Goal: Task Accomplishment & Management: Manage account settings

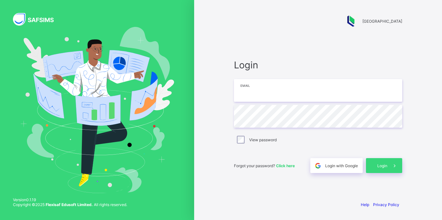
click at [249, 95] on input "email" at bounding box center [318, 90] width 168 height 23
type input "**********"
click at [246, 138] on div "View password" at bounding box center [318, 140] width 165 height 8
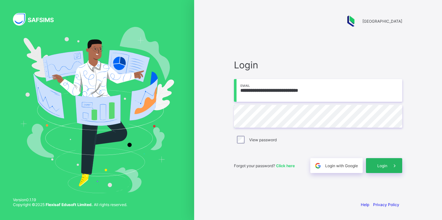
click at [387, 164] on span "Login" at bounding box center [382, 165] width 10 height 5
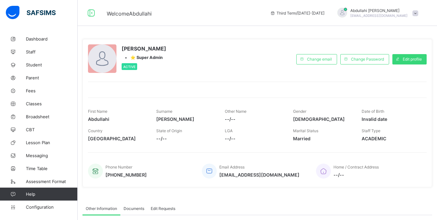
click at [230, 30] on div "[PERSON_NAME] • ⭐ Super Admin Active Change email Change Password Edit profile …" at bounding box center [258, 162] width 360 height 324
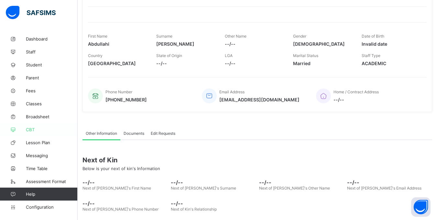
scroll to position [72, 0]
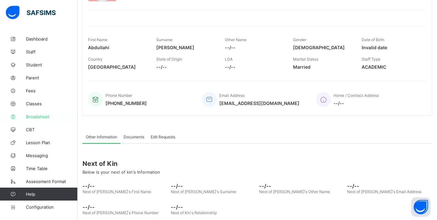
click at [43, 115] on span "Broadsheet" at bounding box center [52, 116] width 52 height 5
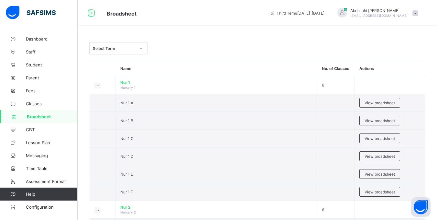
click at [419, 15] on span at bounding box center [416, 13] width 6 height 6
click at [65, 68] on link "Student" at bounding box center [39, 64] width 78 height 13
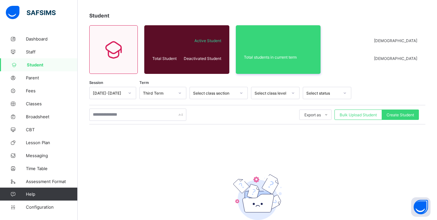
scroll to position [67, 0]
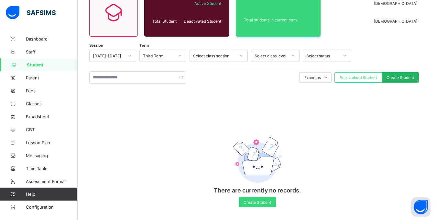
click at [404, 78] on span "Create Student" at bounding box center [401, 77] width 28 height 5
select select "**"
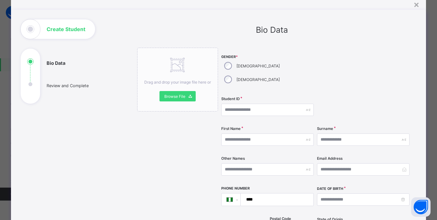
scroll to position [65, 0]
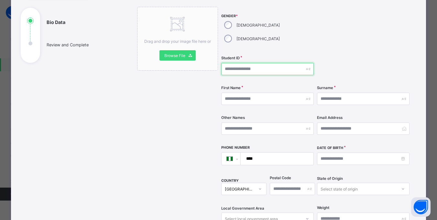
click at [239, 63] on input "text" at bounding box center [267, 69] width 93 height 12
type input "**********"
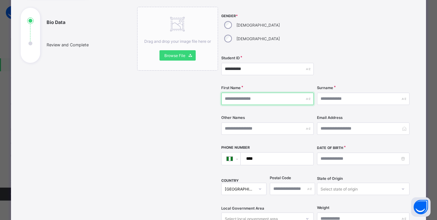
click at [248, 93] on input "text" at bounding box center [267, 99] width 93 height 12
type input "*********"
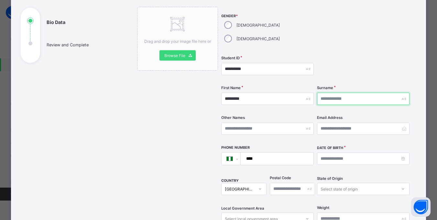
type input "**********"
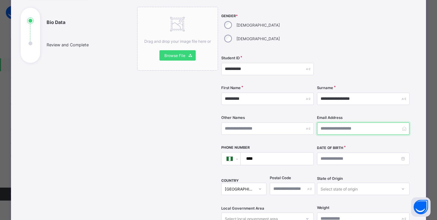
type input "**********"
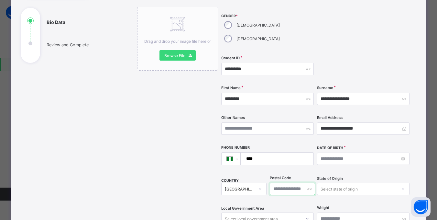
type input "******"
type input "***"
type textarea "**********"
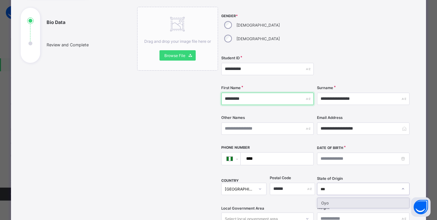
scroll to position [0, 0]
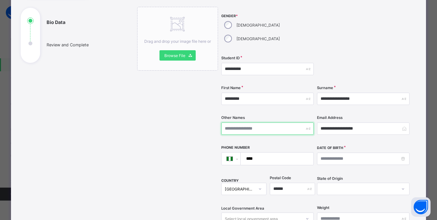
click at [270, 122] on input "text" at bounding box center [267, 128] width 93 height 12
type input "******"
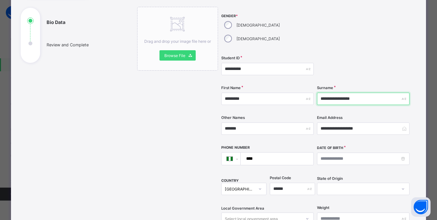
drag, startPoint x: 344, startPoint y: 85, endPoint x: 295, endPoint y: 86, distance: 49.8
click at [295, 86] on div "**********" at bounding box center [315, 134] width 189 height 255
type input "******"
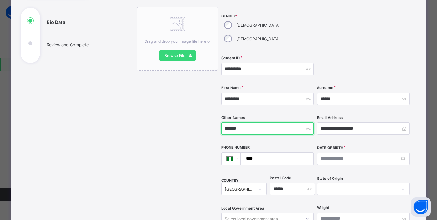
drag, startPoint x: 242, startPoint y: 112, endPoint x: 199, endPoint y: 113, distance: 42.7
click at [199, 113] on div "**********" at bounding box center [272, 192] width 270 height 370
click at [301, 128] on div "**********" at bounding box center [315, 134] width 189 height 255
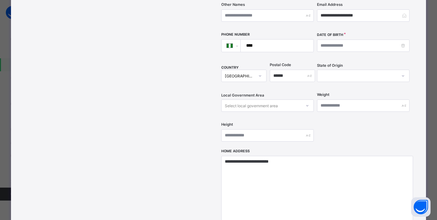
scroll to position [162, 0]
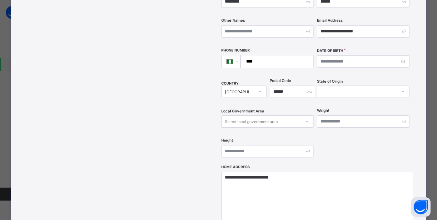
click at [269, 55] on input "****" at bounding box center [275, 61] width 67 height 12
type input "**********"
click at [361, 55] on input at bounding box center [363, 61] width 93 height 12
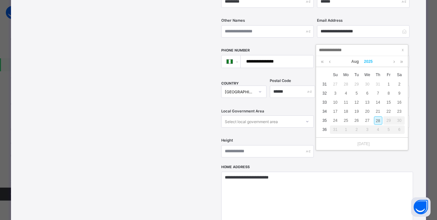
click at [367, 59] on link "2025" at bounding box center [369, 61] width 14 height 11
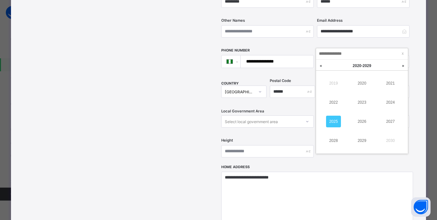
scroll to position [71, 0]
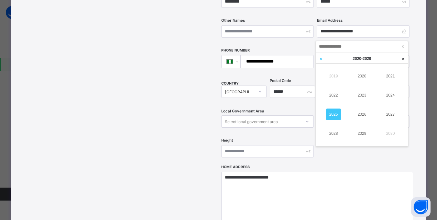
click at [320, 58] on link at bounding box center [321, 58] width 10 height 12
click at [320, 61] on link at bounding box center [321, 58] width 10 height 12
click at [387, 96] on link "2004" at bounding box center [390, 95] width 15 height 12
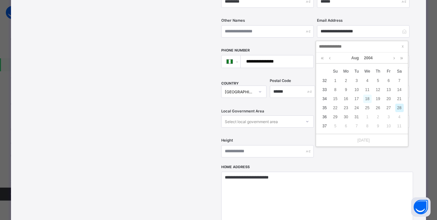
click at [364, 98] on div "18" at bounding box center [367, 99] width 8 height 8
type input "**********"
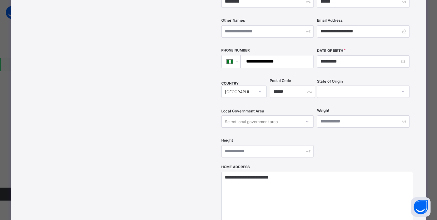
click at [341, 87] on div at bounding box center [358, 91] width 80 height 9
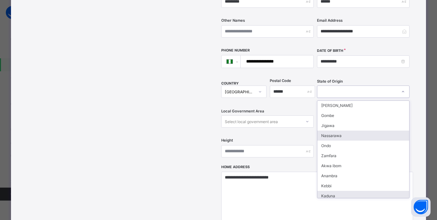
scroll to position [129, 0]
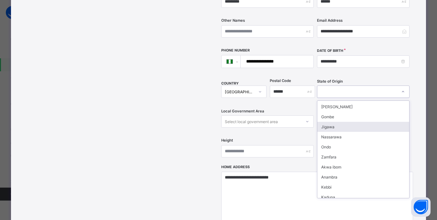
click at [333, 122] on div "Jigawa" at bounding box center [364, 127] width 92 height 10
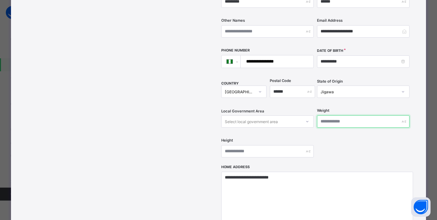
click at [345, 115] on input "text" at bounding box center [363, 121] width 93 height 12
type input "***"
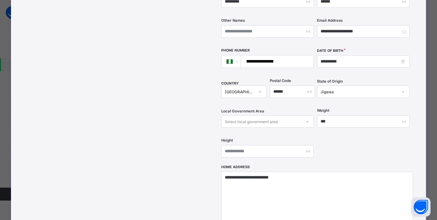
click at [272, 115] on div "Select local government area" at bounding box center [251, 121] width 53 height 12
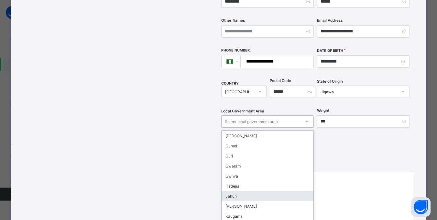
scroll to position [97, 0]
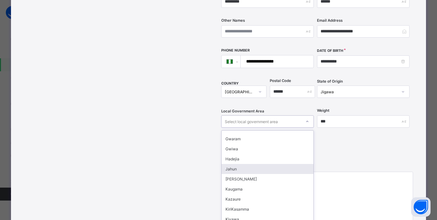
click at [257, 164] on div "Jahun" at bounding box center [268, 169] width 92 height 10
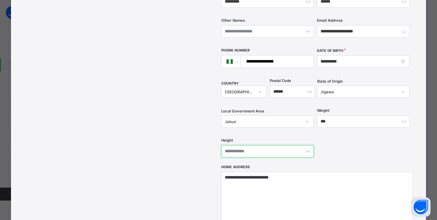
click at [253, 145] on input "text" at bounding box center [267, 151] width 93 height 12
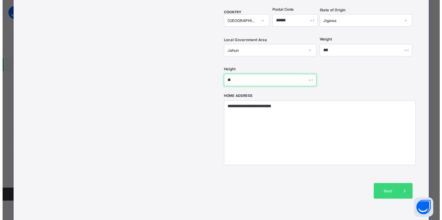
scroll to position [269, 0]
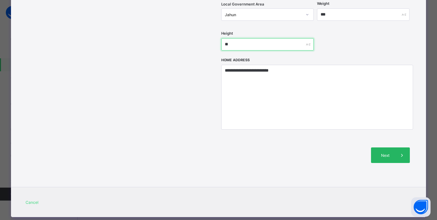
type input "**"
click at [389, 147] on div "Next" at bounding box center [390, 155] width 39 height 16
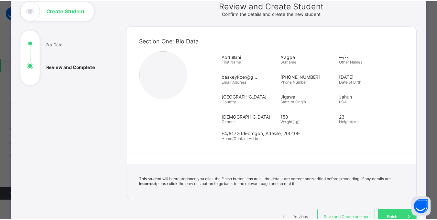
scroll to position [97, 0]
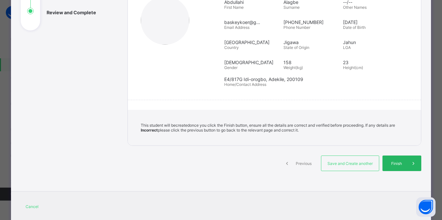
click at [406, 169] on span at bounding box center [414, 163] width 16 height 16
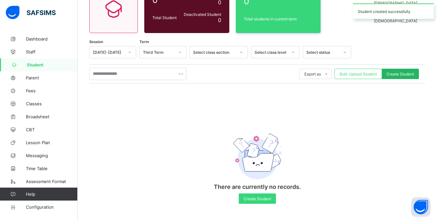
click at [406, 72] on span "Create Student" at bounding box center [401, 74] width 28 height 5
select select "**"
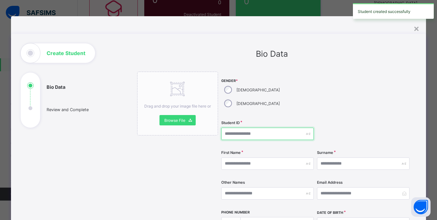
click at [243, 128] on input "text" at bounding box center [267, 134] width 93 height 12
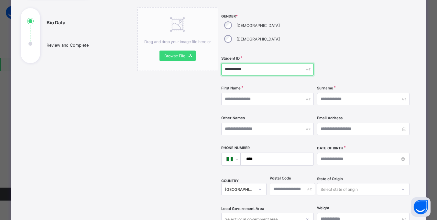
scroll to position [65, 0]
type input "**********"
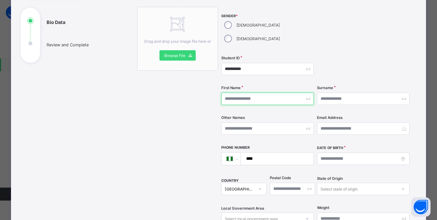
click at [249, 93] on input "text" at bounding box center [267, 99] width 93 height 12
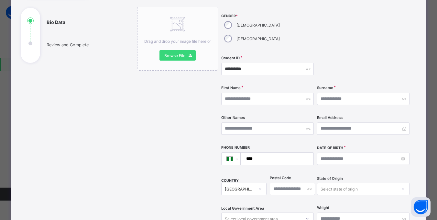
click at [231, 85] on div "First Name" at bounding box center [267, 98] width 93 height 27
drag, startPoint x: 231, startPoint y: 77, endPoint x: 229, endPoint y: 81, distance: 3.8
click at [231, 85] on div "First Name" at bounding box center [267, 98] width 93 height 27
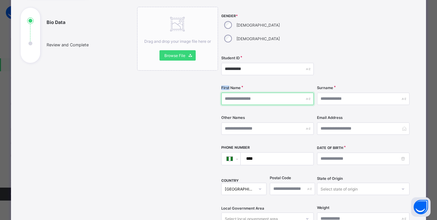
click at [229, 93] on input "text" at bounding box center [267, 99] width 93 height 12
click at [231, 93] on input "text" at bounding box center [267, 99] width 93 height 12
type input "******"
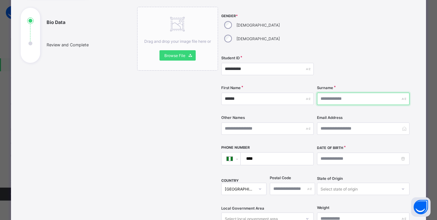
click at [359, 93] on input "text" at bounding box center [363, 99] width 93 height 12
type input "********"
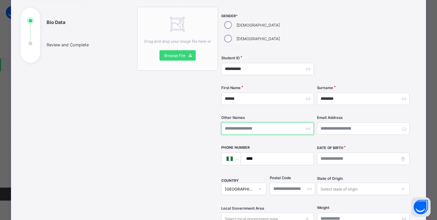
click at [242, 122] on input "text" at bounding box center [267, 128] width 93 height 12
type input "******"
click at [373, 115] on div "Email Address" at bounding box center [363, 128] width 93 height 27
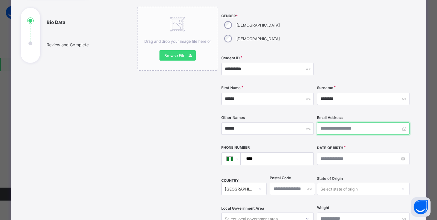
click at [370, 122] on input "email" at bounding box center [363, 128] width 93 height 12
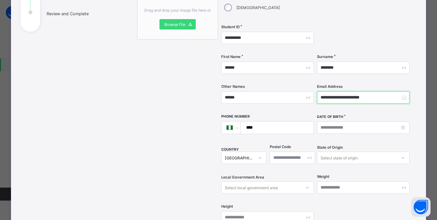
scroll to position [129, 0]
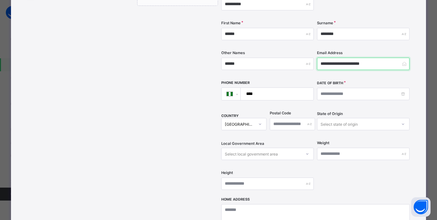
type input "**********"
click at [277, 88] on input "****" at bounding box center [275, 94] width 67 height 12
type input "**********"
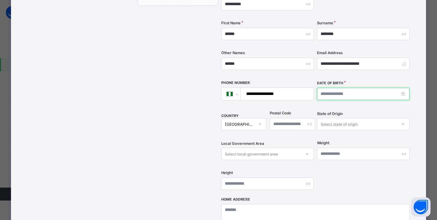
drag, startPoint x: 340, startPoint y: 75, endPoint x: 336, endPoint y: 81, distance: 6.7
click at [339, 88] on input at bounding box center [363, 94] width 93 height 12
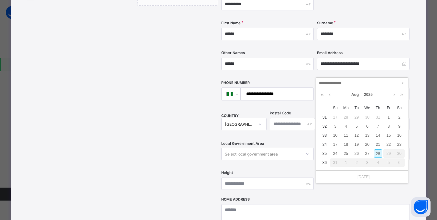
click at [334, 84] on input at bounding box center [362, 83] width 88 height 7
click at [369, 94] on link "2025" at bounding box center [369, 94] width 14 height 11
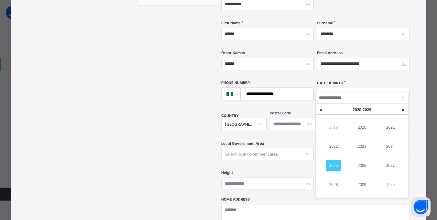
scroll to position [71, 0]
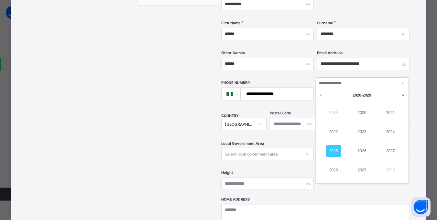
click at [321, 96] on link at bounding box center [321, 95] width 10 height 12
click at [362, 171] on link "2009" at bounding box center [362, 170] width 15 height 12
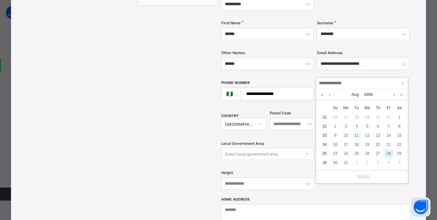
click at [357, 134] on div "11" at bounding box center [357, 135] width 8 height 8
type input "**********"
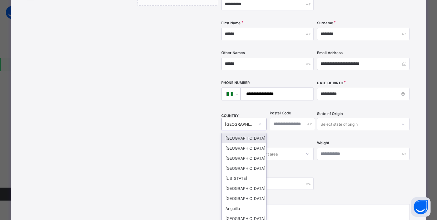
click at [242, 122] on div "[GEOGRAPHIC_DATA]" at bounding box center [240, 124] width 30 height 5
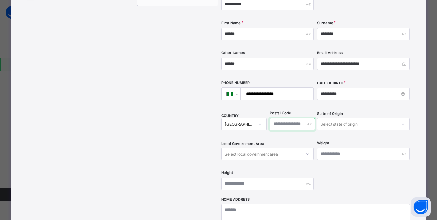
click at [286, 118] on input "text" at bounding box center [292, 124] width 45 height 12
click at [346, 118] on div "Select state of origin" at bounding box center [363, 124] width 93 height 12
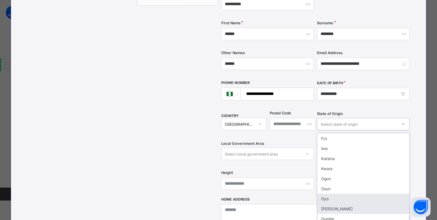
scroll to position [65, 0]
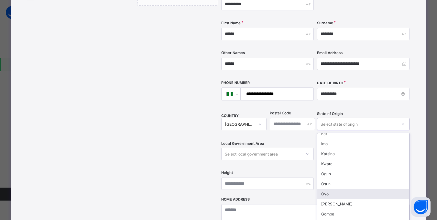
click at [338, 189] on div "Oyo" at bounding box center [364, 194] width 92 height 10
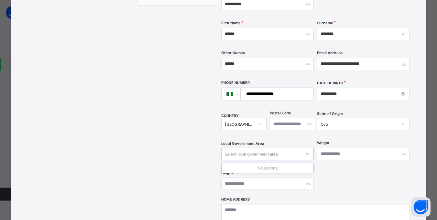
click at [265, 148] on div "Select local government area" at bounding box center [251, 154] width 53 height 12
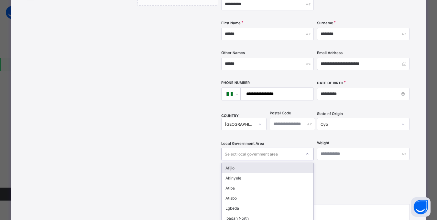
click at [273, 148] on div "Select local government area" at bounding box center [251, 154] width 53 height 12
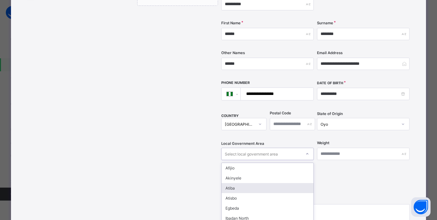
click at [278, 148] on div "option Atiba focused, 3 of 33. 33 results available. Use Up and Down to choose …" at bounding box center [267, 154] width 93 height 12
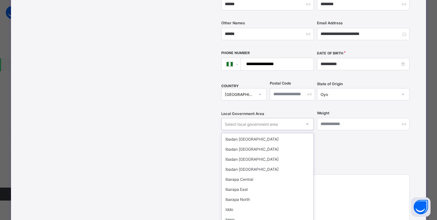
scroll to position [97, 0]
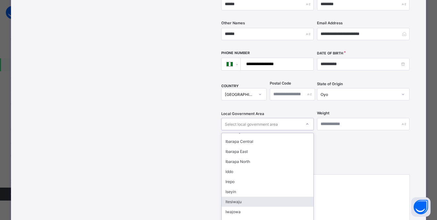
click at [239, 196] on div "Itesiwaju" at bounding box center [268, 201] width 92 height 10
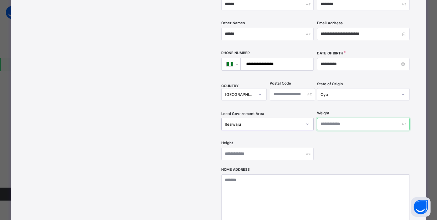
click at [351, 118] on input "text" at bounding box center [363, 124] width 93 height 12
click at [356, 118] on input "****" at bounding box center [363, 124] width 93 height 12
type input "***"
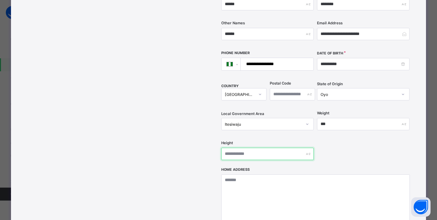
click at [232, 148] on input "text" at bounding box center [267, 154] width 93 height 12
drag, startPoint x: 242, startPoint y: 142, endPoint x: 168, endPoint y: 129, distance: 75.0
click at [168, 129] on div "**********" at bounding box center [272, 97] width 270 height 370
type input "**"
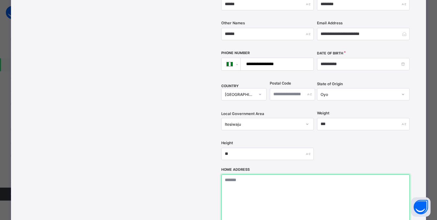
click at [246, 174] on textarea at bounding box center [315, 206] width 189 height 65
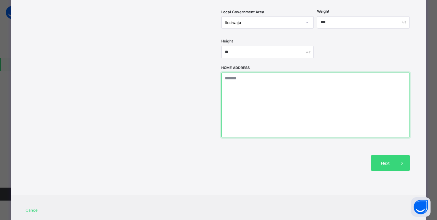
scroll to position [269, 0]
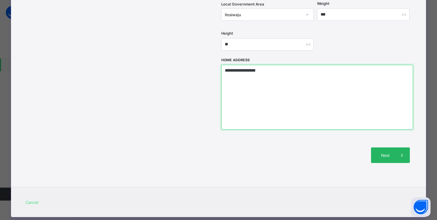
type textarea "**********"
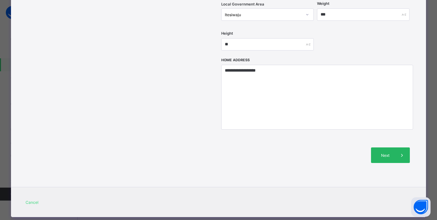
click at [395, 147] on div "Next" at bounding box center [390, 155] width 39 height 16
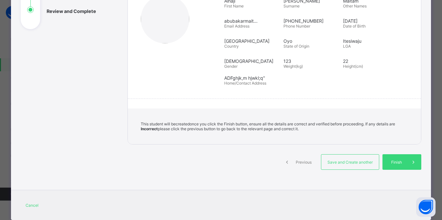
scroll to position [82, 0]
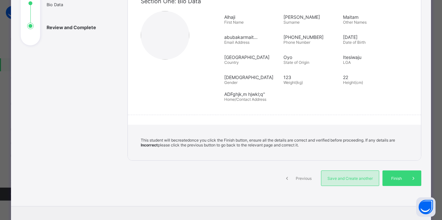
click at [356, 180] on span "Save and Create another" at bounding box center [350, 178] width 48 height 5
select select "**"
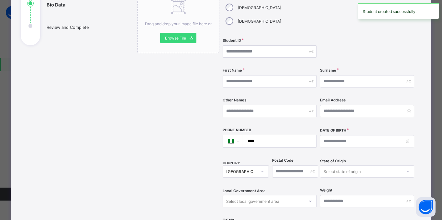
click at [257, 14] on div "[DEMOGRAPHIC_DATA]" at bounding box center [253, 21] width 60 height 14
click at [263, 45] on input "text" at bounding box center [270, 51] width 94 height 12
type input "*"
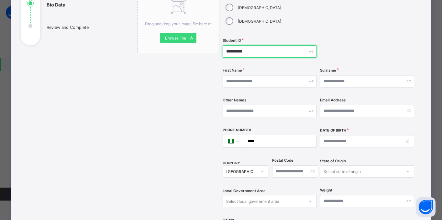
type input "**********"
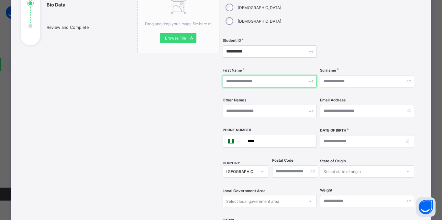
click at [248, 75] on input "text" at bounding box center [270, 81] width 94 height 12
type input "***"
click at [340, 74] on div "Surname" at bounding box center [367, 81] width 94 height 27
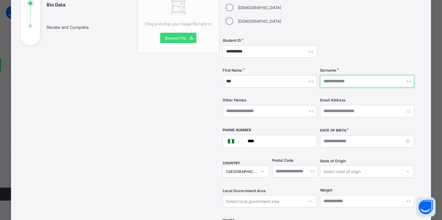
click at [346, 75] on input "text" at bounding box center [367, 81] width 94 height 12
type input "***"
click at [356, 98] on div "Email Address" at bounding box center [367, 111] width 94 height 27
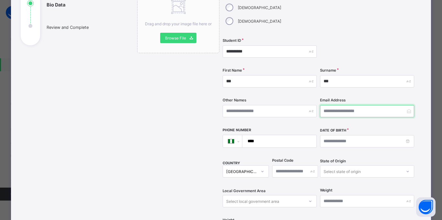
click at [350, 105] on input "email" at bounding box center [367, 111] width 94 height 12
type input "**********"
click at [274, 135] on input "****" at bounding box center [278, 141] width 69 height 12
type input "**********"
click at [355, 128] on div "Date of Birth" at bounding box center [367, 138] width 94 height 20
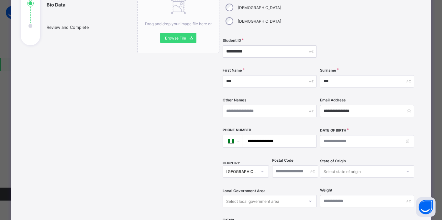
click at [345, 143] on div "**********" at bounding box center [319, 116] width 192 height 255
click at [358, 135] on input at bounding box center [367, 141] width 94 height 12
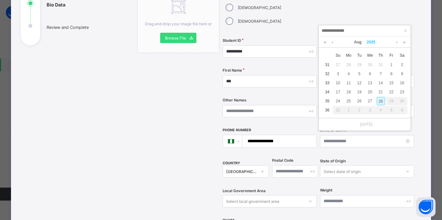
click at [374, 39] on link "2025" at bounding box center [371, 42] width 14 height 11
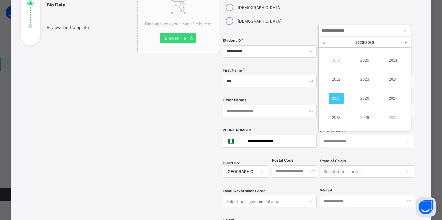
click at [323, 41] on link at bounding box center [324, 43] width 10 height 12
click at [364, 83] on link "2013" at bounding box center [364, 79] width 15 height 12
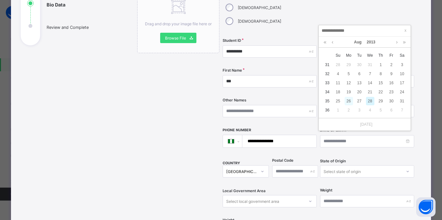
click at [348, 102] on div "26" at bounding box center [349, 101] width 8 height 8
type input "**********"
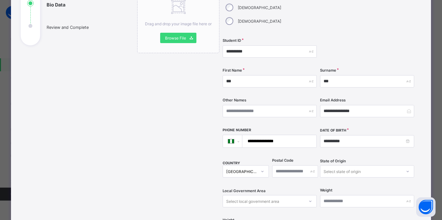
click at [346, 131] on table "x Su Mo Tu We Th Fr Sa 31 28 29 30 31 1 2 3 32 4 5 6 7 8 9 10 33 11 12 13 14 15…" at bounding box center [364, 131] width 85 height 0
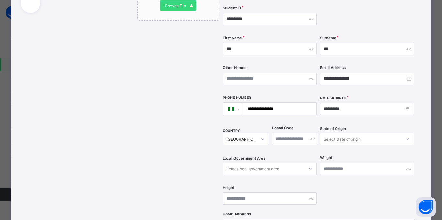
scroll to position [179, 0]
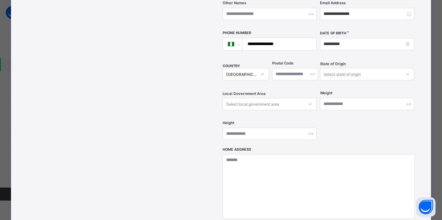
click at [367, 70] on div "Select state of origin" at bounding box center [360, 74] width 81 height 9
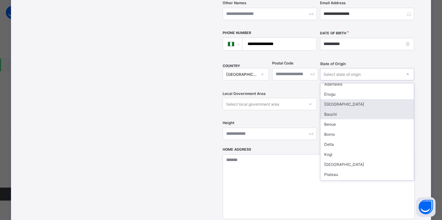
scroll to position [274, 0]
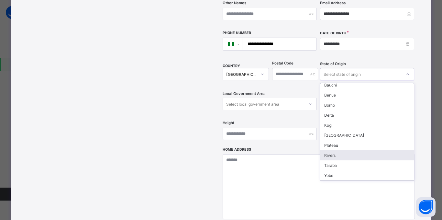
click at [341, 150] on div "Rivers" at bounding box center [367, 155] width 94 height 10
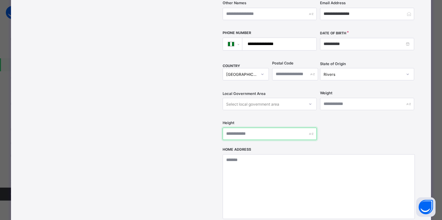
click at [232, 128] on input "text" at bounding box center [270, 134] width 94 height 12
click at [282, 98] on div "Select local government area" at bounding box center [270, 104] width 94 height 12
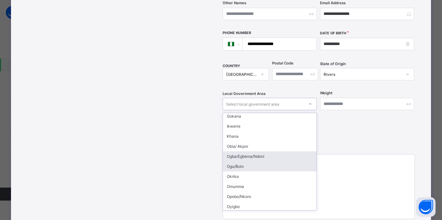
scroll to position [101, 0]
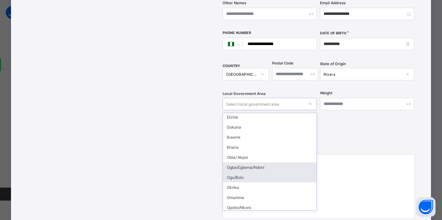
click at [263, 162] on div "Ogba/Egbema/Ndoni" at bounding box center [270, 167] width 94 height 10
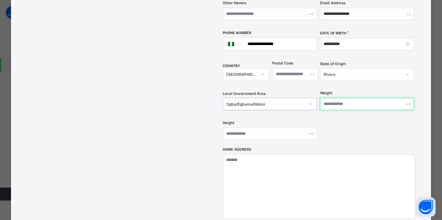
click at [350, 98] on input "text" at bounding box center [367, 104] width 94 height 12
type input "***"
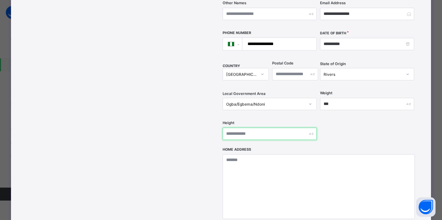
click at [253, 128] on input "text" at bounding box center [270, 134] width 94 height 12
type input "**"
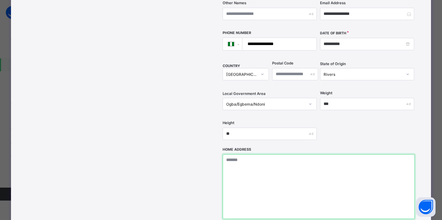
click at [261, 155] on textarea at bounding box center [319, 186] width 192 height 65
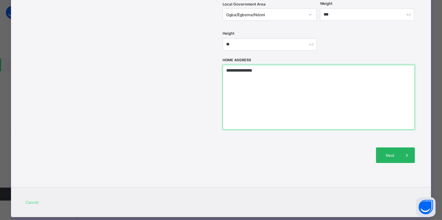
type textarea "**********"
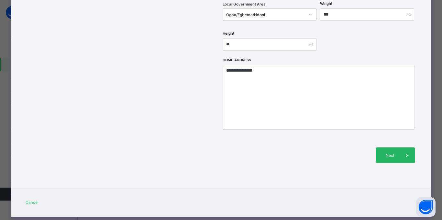
click at [397, 153] on span "Next" at bounding box center [390, 155] width 18 height 5
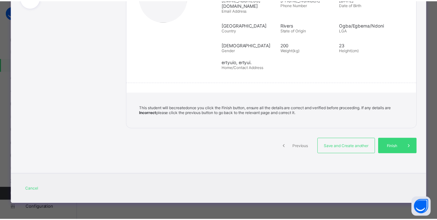
scroll to position [115, 0]
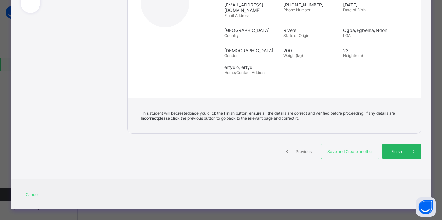
click at [391, 149] on span "Finish" at bounding box center [396, 151] width 18 height 5
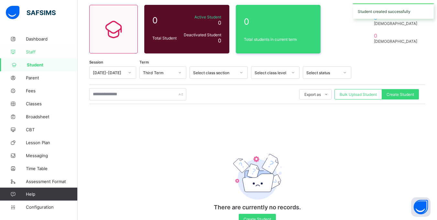
scroll to position [39, 0]
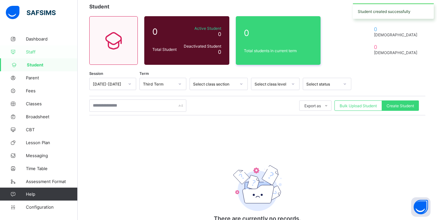
click at [29, 54] on span "Staff" at bounding box center [52, 51] width 52 height 5
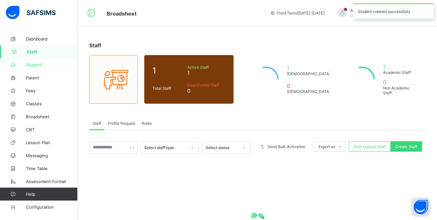
click at [36, 65] on span "Student" at bounding box center [52, 64] width 52 height 5
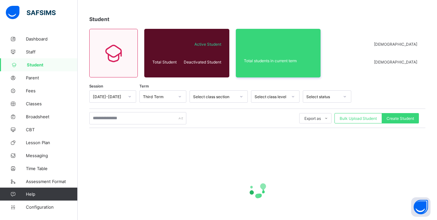
scroll to position [67, 0]
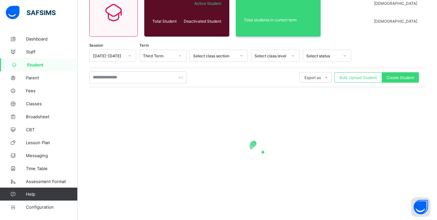
click at [276, 58] on div "Select class level" at bounding box center [269, 55] width 36 height 9
click at [271, 70] on div "Unassigned" at bounding box center [275, 70] width 48 height 10
click at [229, 52] on div "Select class section" at bounding box center [212, 55] width 45 height 9
click at [168, 56] on div "Third Term" at bounding box center [158, 55] width 31 height 5
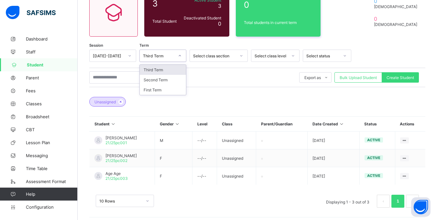
click at [168, 55] on div "Third Term" at bounding box center [158, 55] width 31 height 5
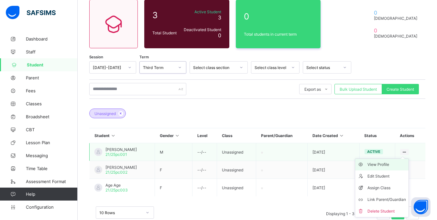
scroll to position [71, 0]
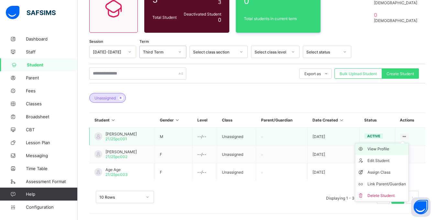
click at [392, 149] on div "View Profile" at bounding box center [387, 149] width 39 height 6
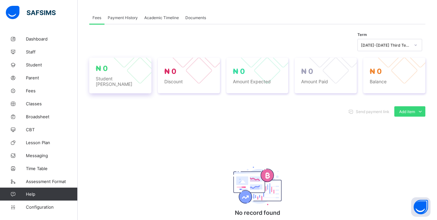
scroll to position [162, 0]
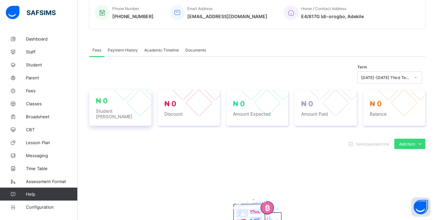
click at [109, 105] on span "₦ 0" at bounding box center [120, 100] width 49 height 8
click at [176, 105] on span "₦ 0" at bounding box center [170, 103] width 12 height 8
click at [258, 111] on span "Amount Expected" at bounding box center [257, 114] width 49 height 6
click at [344, 114] on span "Amount Paid" at bounding box center [325, 114] width 49 height 6
click at [406, 111] on span "Balance" at bounding box center [394, 114] width 49 height 6
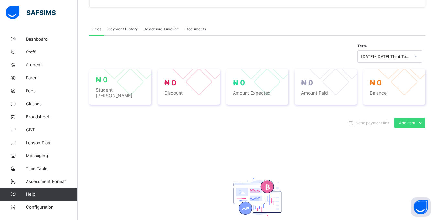
scroll to position [194, 0]
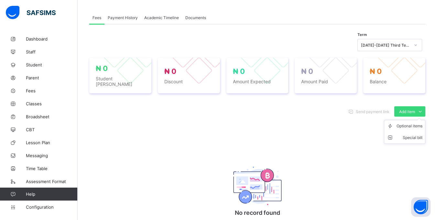
click at [414, 120] on ul "Optional items Special bill" at bounding box center [404, 132] width 41 height 24
click at [403, 136] on div "Special bill" at bounding box center [410, 137] width 26 height 6
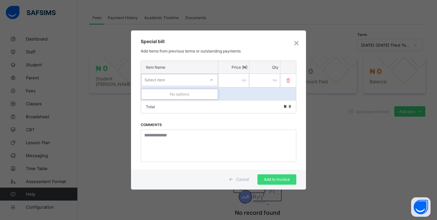
click at [177, 82] on div "Select item" at bounding box center [173, 79] width 64 height 9
click at [177, 70] on div "Item Name" at bounding box center [179, 67] width 77 height 13
click at [179, 65] on p "Item Name" at bounding box center [179, 67] width 67 height 5
click at [186, 83] on div "Select item" at bounding box center [173, 79] width 65 height 9
click at [186, 96] on div "No options" at bounding box center [179, 94] width 76 height 10
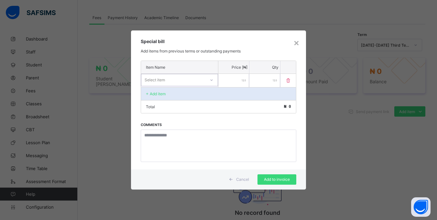
click at [188, 85] on div "Select item" at bounding box center [179, 80] width 77 height 12
click at [240, 84] on input "number" at bounding box center [233, 80] width 31 height 13
click at [271, 80] on input "*" at bounding box center [265, 80] width 31 height 13
click at [290, 82] on icon at bounding box center [288, 81] width 6 height 6
click at [148, 93] on icon at bounding box center [147, 93] width 6 height 5
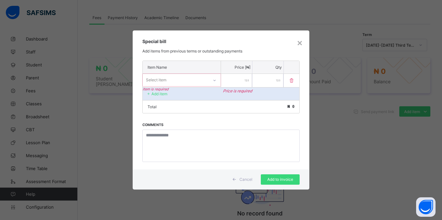
click at [191, 123] on div "Item Name Price [₦] Qty Select item Item is required Price is required * Add it…" at bounding box center [221, 115] width 177 height 109
click at [162, 114] on div "Item Name Price [₦] Qty Select item Item is required Price is required * Add it…" at bounding box center [221, 115] width 177 height 109
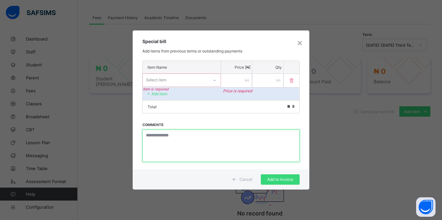
click at [161, 137] on textarea at bounding box center [220, 145] width 157 height 32
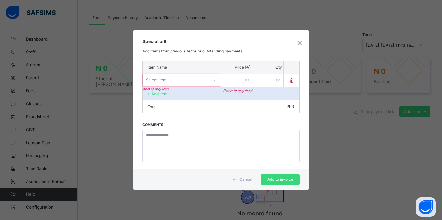
click at [237, 178] on icon at bounding box center [234, 179] width 5 height 4
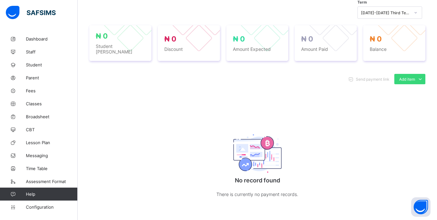
click at [264, 111] on div "Send payment link Add item Optional items Special bill No record found There is…" at bounding box center [257, 142] width 336 height 150
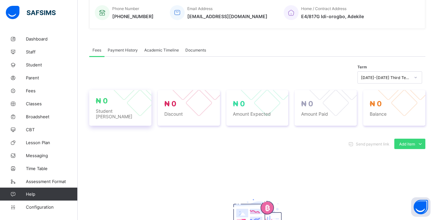
click at [147, 111] on div "₦ 0 Student Bill" at bounding box center [120, 108] width 62 height 36
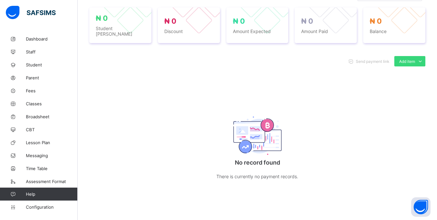
click at [281, 133] on img at bounding box center [257, 135] width 49 height 39
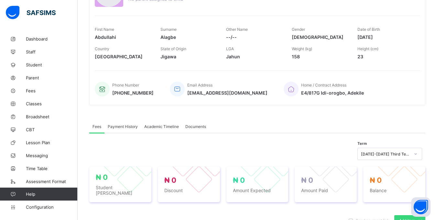
scroll to position [83, 0]
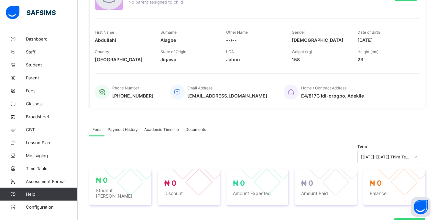
click at [117, 135] on div "Payment History" at bounding box center [123, 129] width 37 height 13
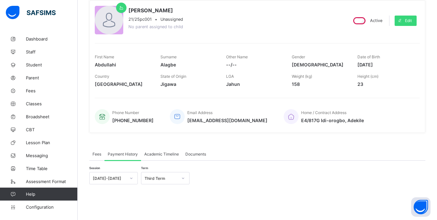
scroll to position [39, 0]
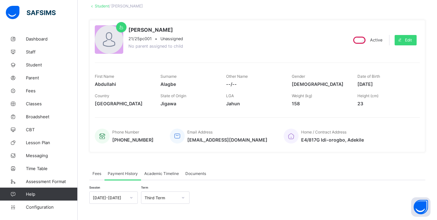
click at [168, 172] on span "Academic Timeline" at bounding box center [161, 173] width 35 height 5
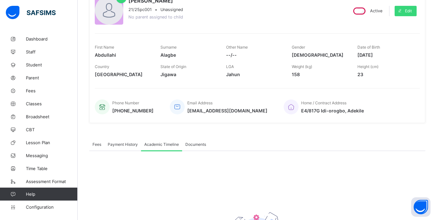
scroll to position [103, 0]
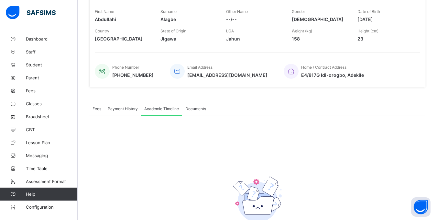
click at [195, 108] on span "Documents" at bounding box center [195, 108] width 21 height 5
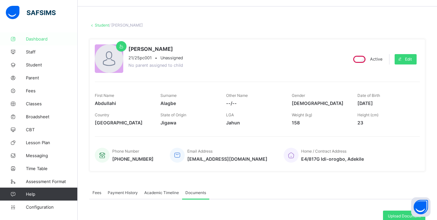
scroll to position [0, 0]
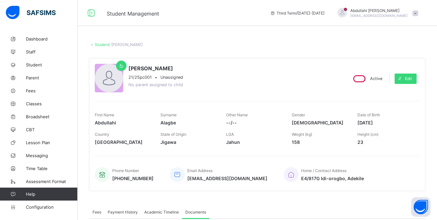
click at [105, 45] on link "Student" at bounding box center [102, 44] width 14 height 5
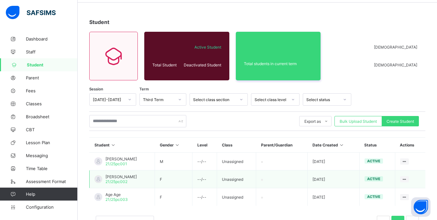
scroll to position [48, 0]
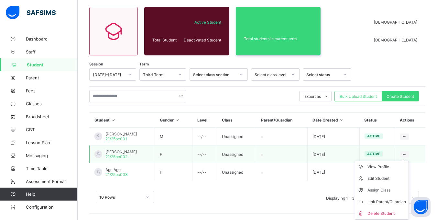
click at [408, 161] on ul "View Profile Edit Student Assign Class Link Parent/Guardian Delete Student" at bounding box center [382, 190] width 54 height 59
click at [385, 174] on li "Edit Student" at bounding box center [381, 179] width 53 height 12
select select "**"
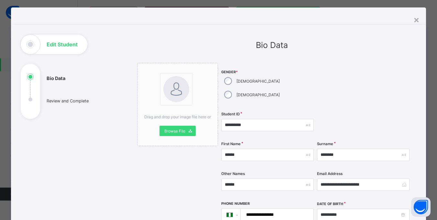
scroll to position [0, 0]
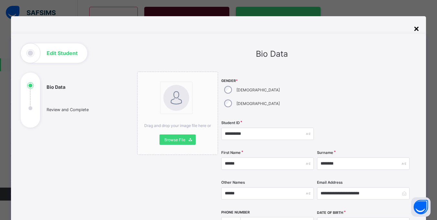
click at [417, 28] on div "×" at bounding box center [417, 28] width 6 height 11
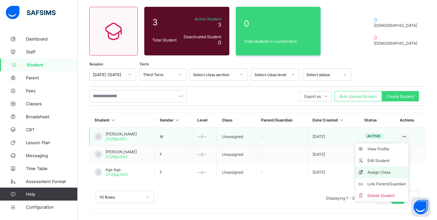
click at [392, 174] on div "Assign Class" at bounding box center [387, 172] width 39 height 6
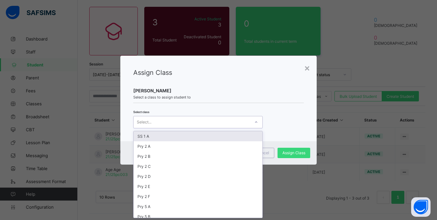
click at [156, 118] on div "Select..." at bounding box center [192, 121] width 117 height 9
click at [154, 140] on div "SS 1 A" at bounding box center [198, 136] width 129 height 10
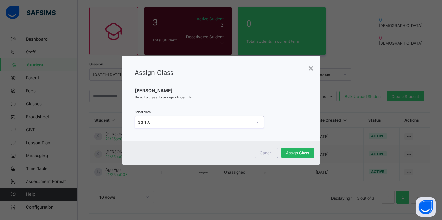
click at [298, 152] on span "Assign Class" at bounding box center [297, 152] width 23 height 5
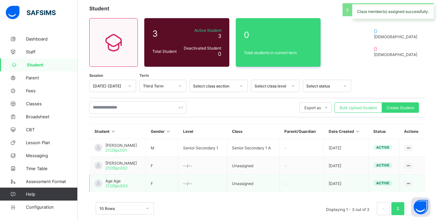
scroll to position [48, 0]
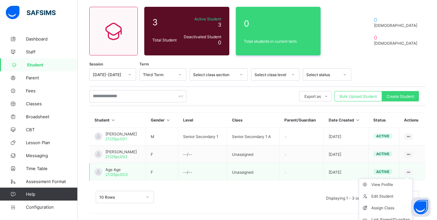
click at [413, 178] on ul "View Profile Edit Student Assign Class Link Parent/Guardian Delete Student" at bounding box center [386, 207] width 54 height 59
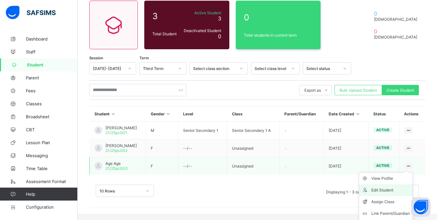
scroll to position [66, 0]
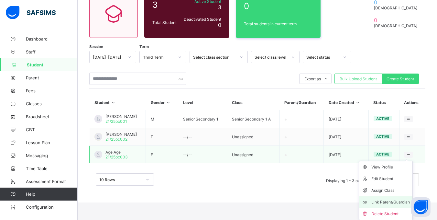
click at [384, 199] on div "Link Parent/Guardian" at bounding box center [391, 202] width 39 height 6
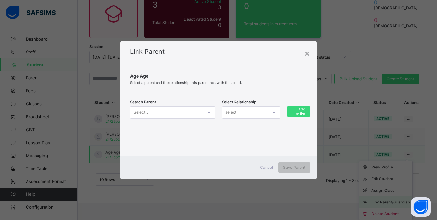
scroll to position [48, 0]
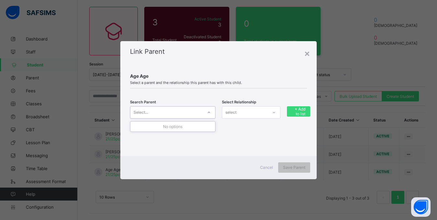
click at [166, 117] on div "Select..." at bounding box center [172, 112] width 85 height 12
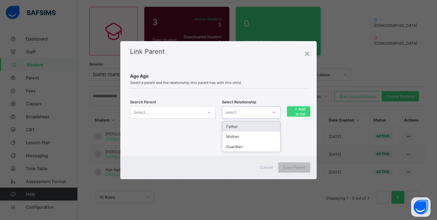
click at [233, 117] on div "select" at bounding box center [251, 112] width 59 height 12
click at [236, 128] on div "Father" at bounding box center [251, 126] width 58 height 10
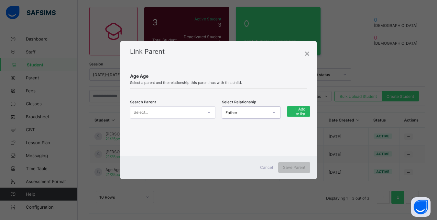
click at [301, 111] on span "+ Add to list" at bounding box center [299, 111] width 14 height 10
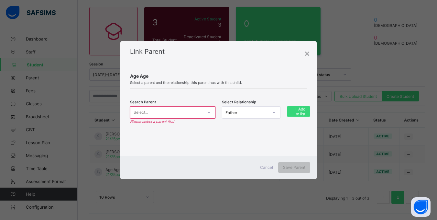
click at [162, 102] on div "Search Parent Select... Please select a parent first Select Relationship Father…" at bounding box center [218, 116] width 177 height 37
click at [161, 109] on div "Select..." at bounding box center [166, 112] width 73 height 9
click at [159, 111] on div "Select..." at bounding box center [166, 112] width 73 height 9
click at [266, 164] on div "Cancel" at bounding box center [266, 167] width 23 height 10
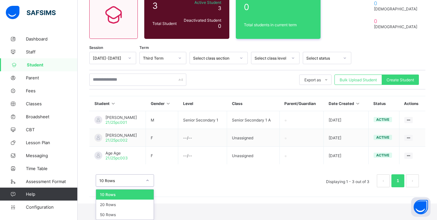
click at [148, 186] on div "option 10 Rows focused, 1 of 3. 3 results available. Use Up and Down to choose …" at bounding box center [125, 180] width 58 height 12
click at [218, 190] on div "option 10 Rows focused, 1 of 3. 3 results available. Use Up and Down to choose …" at bounding box center [257, 177] width 336 height 32
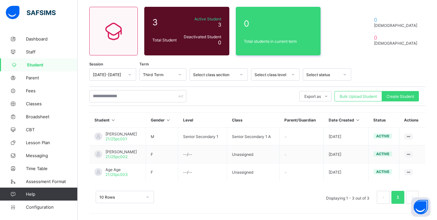
click at [333, 75] on div "Select status" at bounding box center [323, 74] width 33 height 5
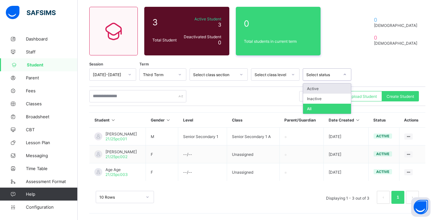
click at [334, 61] on div "Student 3 Total Student Active Student 3 Deactivated Student 0 0 Total students…" at bounding box center [258, 102] width 360 height 236
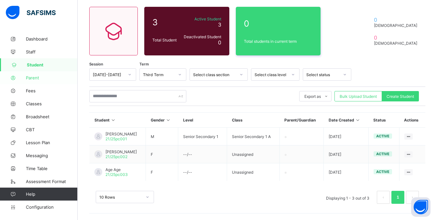
click at [32, 77] on span "Parent" at bounding box center [52, 77] width 52 height 5
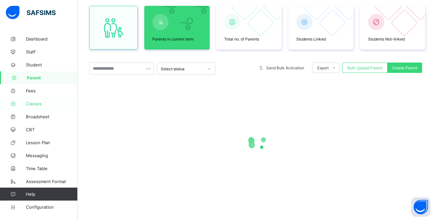
scroll to position [90, 0]
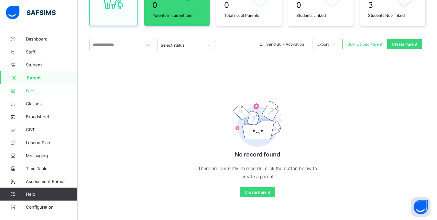
click at [36, 92] on span "Fees" at bounding box center [52, 90] width 52 height 5
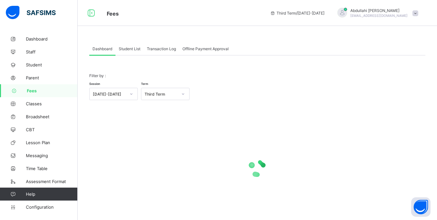
click at [105, 50] on span "Dashboard" at bounding box center [103, 48] width 20 height 5
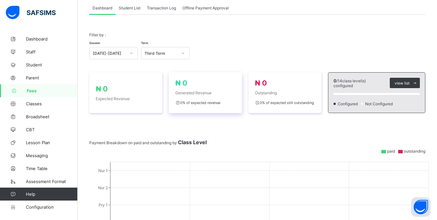
scroll to position [40, 0]
click at [26, 105] on span "Classes" at bounding box center [52, 103] width 52 height 5
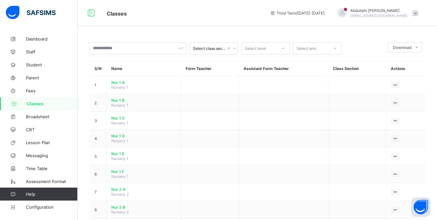
click at [189, 69] on th "Form Teacher" at bounding box center [210, 68] width 58 height 15
click at [279, 68] on th "Assistant Form Teacher" at bounding box center [283, 68] width 89 height 15
click at [317, 67] on th "Assistant Form Teacher" at bounding box center [283, 68] width 89 height 15
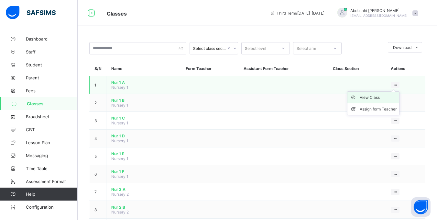
click at [372, 97] on div "View Class" at bounding box center [378, 97] width 37 height 6
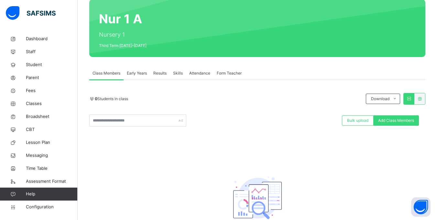
scroll to position [65, 0]
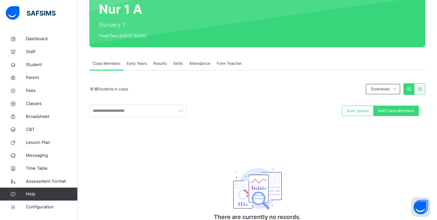
click at [278, 129] on div "0 Students in class Download Pdf Report Excel Report Bulk upload Add Class Memb…" at bounding box center [257, 162] width 336 height 158
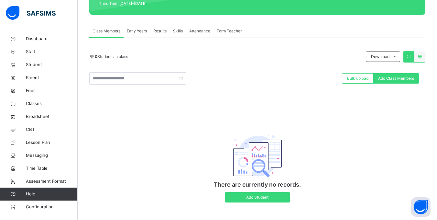
scroll to position [103, 0]
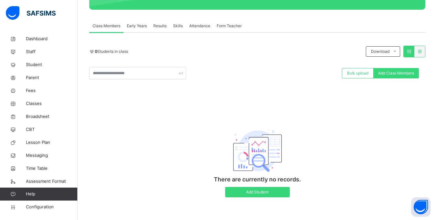
click at [260, 180] on p "There are currently no records." at bounding box center [257, 179] width 129 height 9
click at [326, 124] on div "There are currently no records. Add Student" at bounding box center [257, 157] width 336 height 93
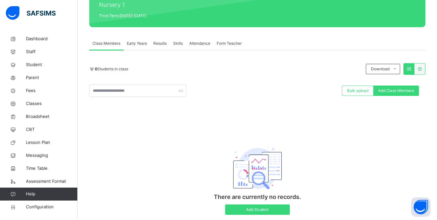
scroll to position [71, 0]
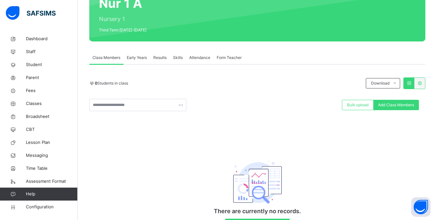
drag, startPoint x: 139, startPoint y: 60, endPoint x: 145, endPoint y: 62, distance: 6.3
click at [139, 61] on div "Early Years" at bounding box center [137, 57] width 27 height 13
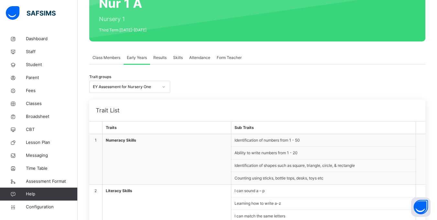
click at [158, 60] on span "Results" at bounding box center [159, 58] width 13 height 6
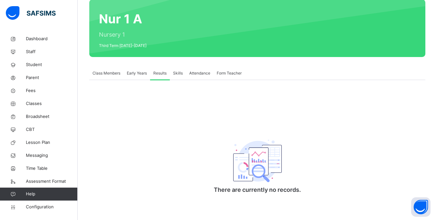
click at [139, 73] on span "Early Years" at bounding box center [137, 73] width 20 height 6
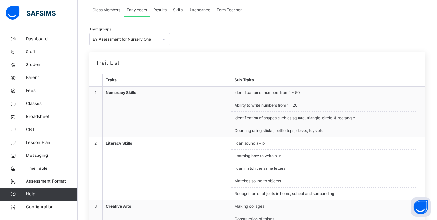
scroll to position [103, 0]
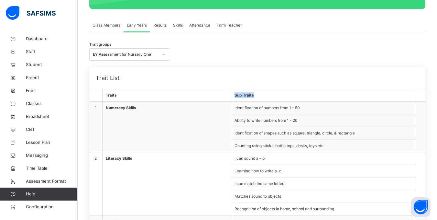
drag, startPoint x: 263, startPoint y: 94, endPoint x: 222, endPoint y: 95, distance: 40.8
click at [222, 95] on tr "Traits Sub Traits" at bounding box center [257, 95] width 336 height 13
click at [251, 110] on li "Identification of numbers from 1 - 50" at bounding box center [323, 108] width 184 height 13
click at [167, 68] on div "Trait List" at bounding box center [257, 78] width 336 height 22
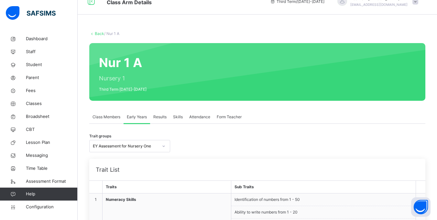
scroll to position [0, 0]
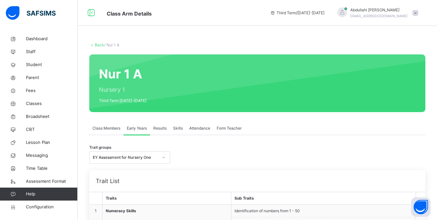
click at [176, 125] on span "Skills" at bounding box center [178, 128] width 10 height 6
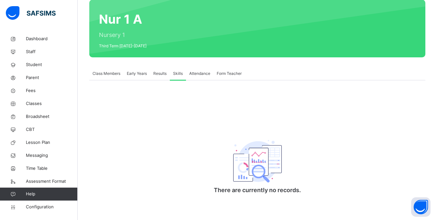
scroll to position [56, 0]
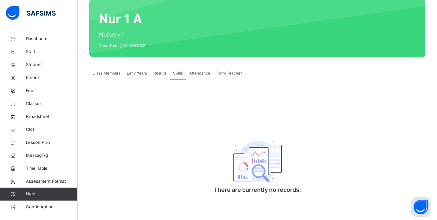
click at [202, 69] on div "Attendance" at bounding box center [200, 73] width 28 height 13
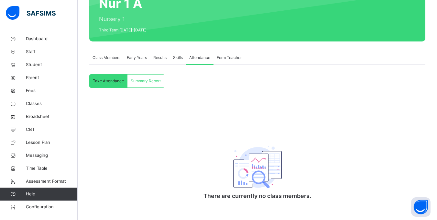
scroll to position [79, 0]
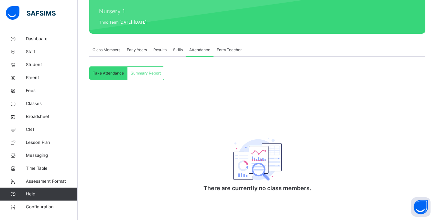
click at [153, 71] on span "Summary Report" at bounding box center [146, 73] width 30 height 6
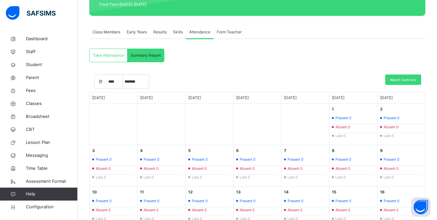
scroll to position [117, 0]
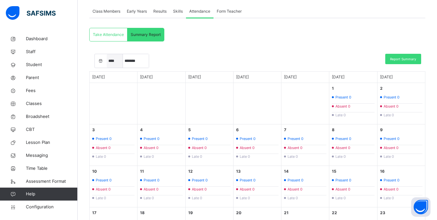
click at [115, 60] on select "**** **** **** **** **** **** **** **** **** **** **** **** **** **** **** ****…" at bounding box center [115, 61] width 16 height 14
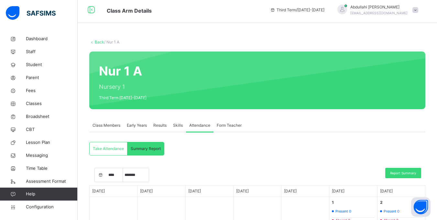
scroll to position [0, 0]
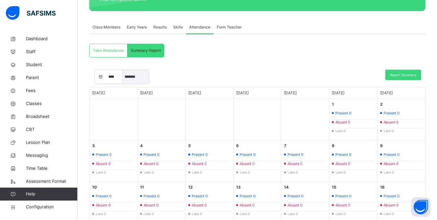
scroll to position [97, 0]
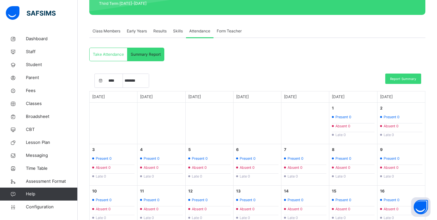
click at [99, 82] on icon "Current Month" at bounding box center [101, 81] width 6 height 6
click at [132, 80] on select "***** ******* ******** ***** ***** *** **** **** ****** ********* ******* *****…" at bounding box center [136, 81] width 26 height 14
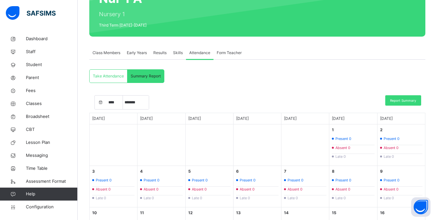
scroll to position [65, 0]
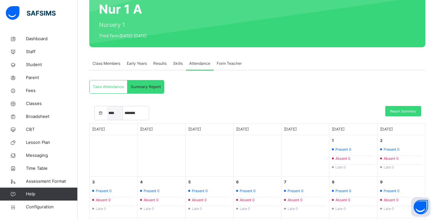
click at [112, 111] on select "**** **** **** **** **** **** **** **** **** **** **** **** **** **** **** ****…" at bounding box center [115, 113] width 16 height 14
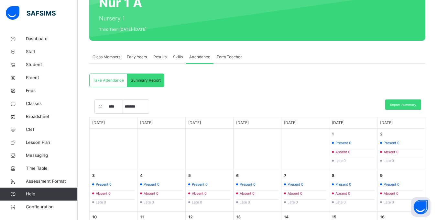
scroll to position [162, 0]
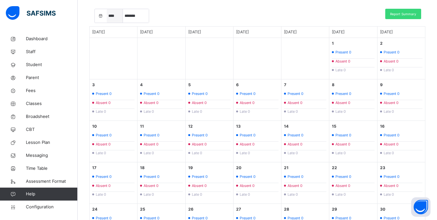
click at [115, 17] on select "**** **** **** **** **** **** **** **** **** **** **** **** **** **** **** ****…" at bounding box center [115, 16] width 16 height 14
click at [185, 17] on div "**** **** **** **** **** **** **** **** **** **** **** **** **** **** **** ****…" at bounding box center [257, 17] width 336 height 17
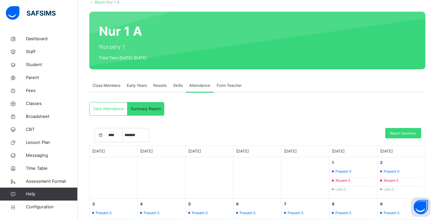
scroll to position [65, 0]
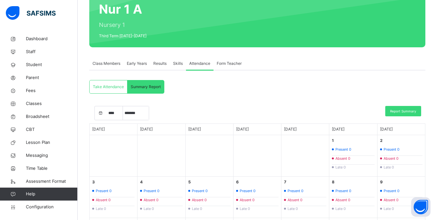
click at [231, 66] on span "Form Teacher" at bounding box center [229, 64] width 25 height 6
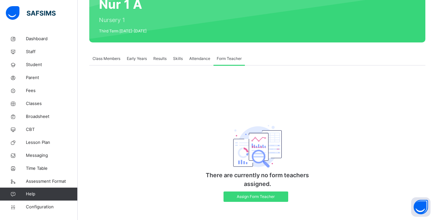
scroll to position [75, 0]
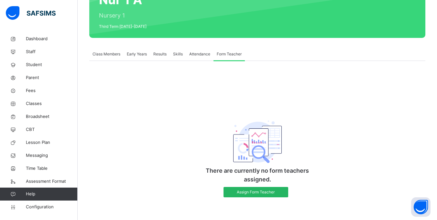
click at [254, 191] on span "Assign Form Teacher" at bounding box center [256, 192] width 55 height 6
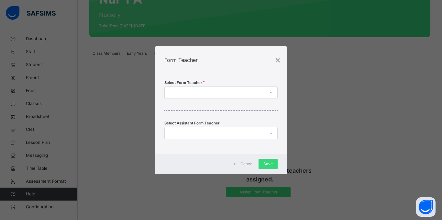
click at [200, 89] on div at bounding box center [215, 92] width 100 height 10
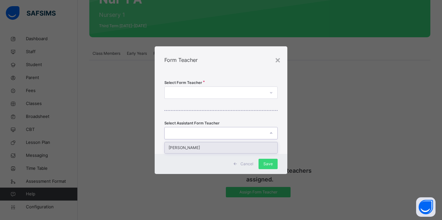
click at [207, 129] on div at bounding box center [215, 133] width 100 height 10
click at [209, 92] on div at bounding box center [215, 92] width 100 height 10
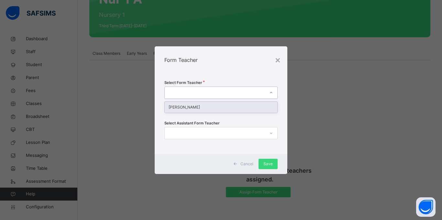
click at [209, 106] on div "[PERSON_NAME]" at bounding box center [221, 107] width 113 height 11
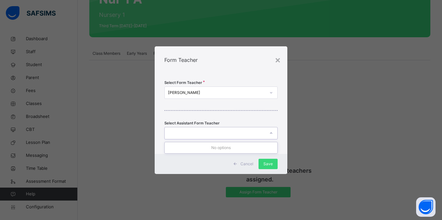
click at [206, 134] on div at bounding box center [215, 133] width 100 height 10
click at [205, 137] on div at bounding box center [215, 133] width 100 height 10
click at [197, 133] on div at bounding box center [215, 133] width 100 height 10
click at [280, 60] on div "×" at bounding box center [278, 60] width 6 height 14
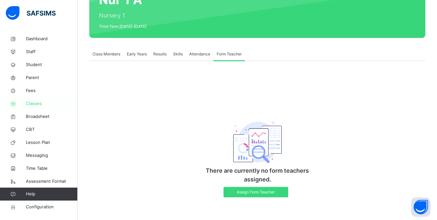
drag, startPoint x: 112, startPoint y: 128, endPoint x: 66, endPoint y: 98, distance: 54.4
click at [111, 128] on div "There are currently no form teachers assigned. Assign Form Teacher" at bounding box center [257, 137] width 336 height 133
click at [39, 90] on span "Fees" at bounding box center [52, 90] width 52 height 6
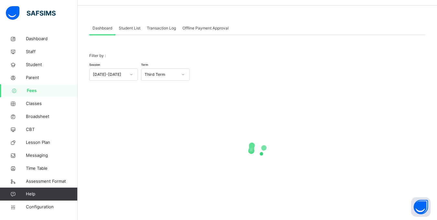
scroll to position [20, 0]
click at [38, 105] on span "Classes" at bounding box center [52, 103] width 52 height 6
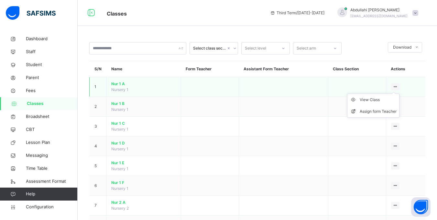
click at [398, 94] on ul "View Class Assign form Teacher" at bounding box center [373, 106] width 52 height 24
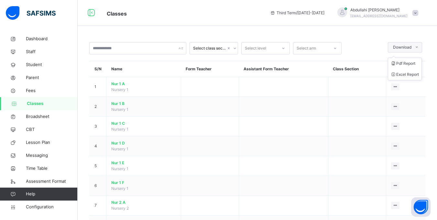
click at [422, 46] on span at bounding box center [417, 47] width 10 height 10
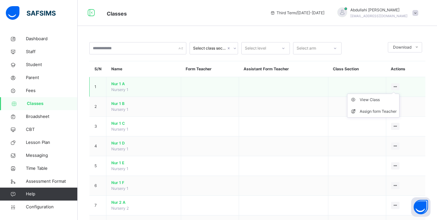
click at [400, 84] on div at bounding box center [395, 86] width 9 height 7
click at [400, 94] on ul "View Class Assign form Teacher" at bounding box center [373, 106] width 52 height 24
click at [375, 109] on div "Assign form Teacher" at bounding box center [378, 111] width 37 height 6
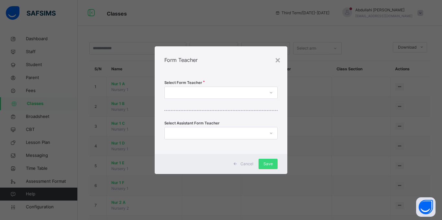
click at [198, 94] on div at bounding box center [215, 92] width 100 height 10
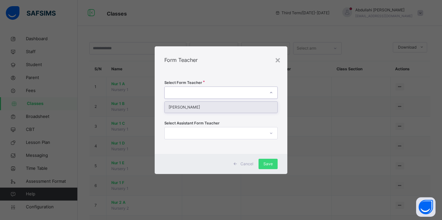
drag, startPoint x: 199, startPoint y: 106, endPoint x: 215, endPoint y: 117, distance: 19.6
click at [199, 106] on div "[PERSON_NAME]" at bounding box center [221, 107] width 113 height 11
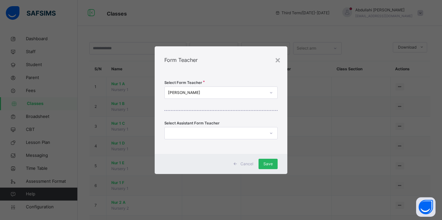
click at [266, 164] on span "Save" at bounding box center [267, 164] width 9 height 6
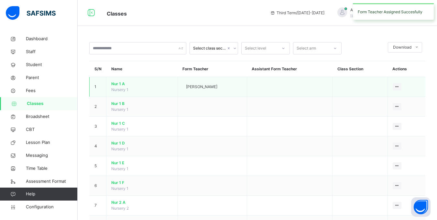
click at [370, 82] on td at bounding box center [360, 87] width 55 height 20
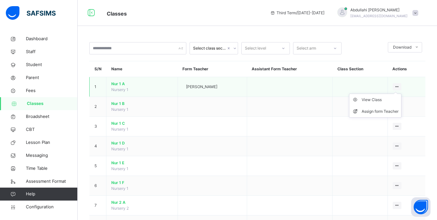
click at [400, 86] on icon at bounding box center [398, 86] width 6 height 5
click at [388, 102] on div "View Class" at bounding box center [380, 99] width 37 height 6
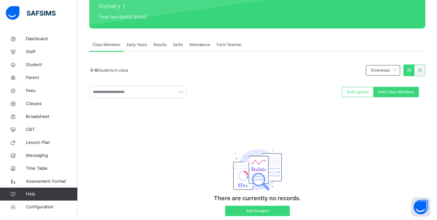
scroll to position [103, 0]
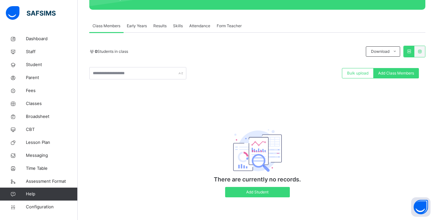
drag, startPoint x: 237, startPoint y: 106, endPoint x: 251, endPoint y: 103, distance: 14.4
click at [237, 106] on div "0 Students in class Download Pdf Report Excel Report Bulk upload Add Class Memb…" at bounding box center [257, 125] width 336 height 158
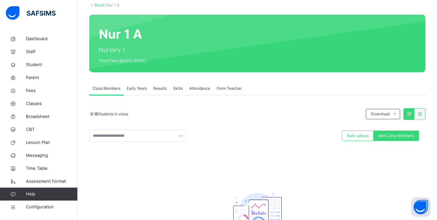
scroll to position [38, 0]
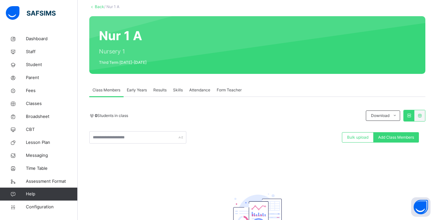
click at [140, 92] on span "Early Years" at bounding box center [137, 90] width 20 height 6
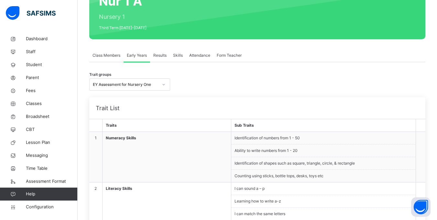
scroll to position [135, 0]
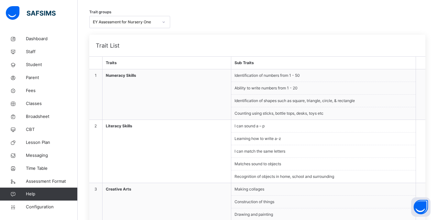
click at [203, 39] on div "Trait List" at bounding box center [257, 46] width 336 height 22
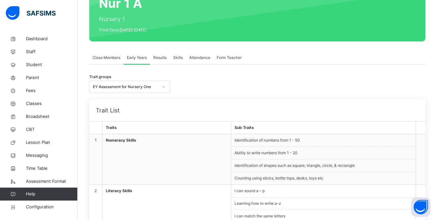
click at [156, 58] on span "Results" at bounding box center [159, 58] width 13 height 6
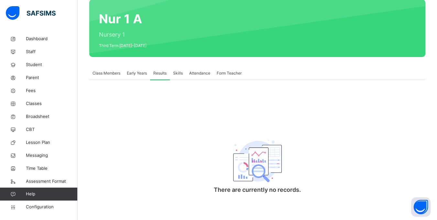
scroll to position [56, 0]
click at [182, 68] on div "Skills" at bounding box center [178, 73] width 16 height 13
click at [195, 71] on span "Attendance" at bounding box center [199, 73] width 21 height 6
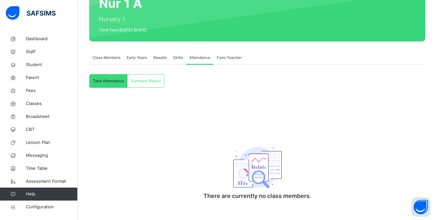
click at [234, 58] on span "Form Teacher" at bounding box center [229, 58] width 25 height 6
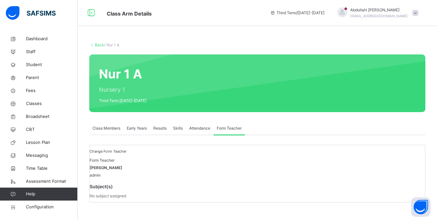
scroll to position [29, 0]
click at [197, 125] on span "Attendance" at bounding box center [199, 128] width 21 height 6
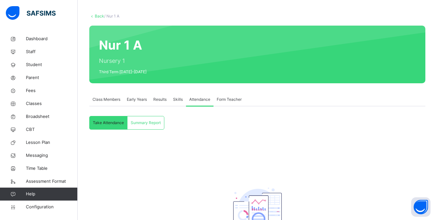
click at [176, 103] on div "Skills" at bounding box center [178, 99] width 16 height 13
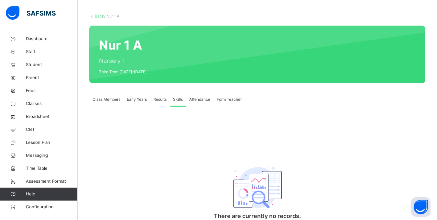
click at [158, 101] on span "Results" at bounding box center [159, 99] width 13 height 6
click at [130, 102] on span "Early Years" at bounding box center [137, 99] width 20 height 6
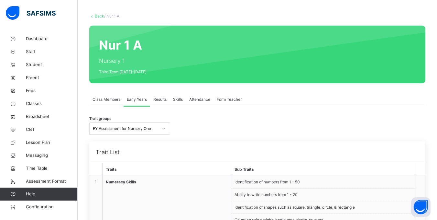
click at [94, 104] on div "Class Members" at bounding box center [106, 99] width 34 height 13
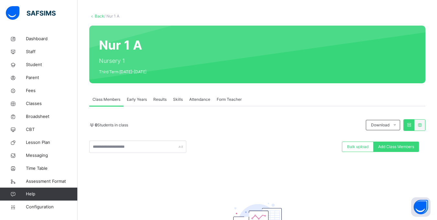
click at [239, 103] on div "Form Teacher" at bounding box center [229, 99] width 31 height 13
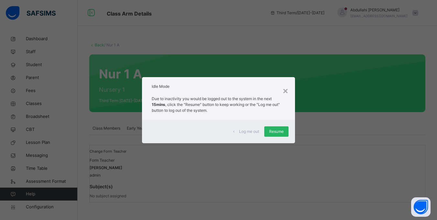
click at [272, 130] on span "Resume" at bounding box center [276, 132] width 15 height 6
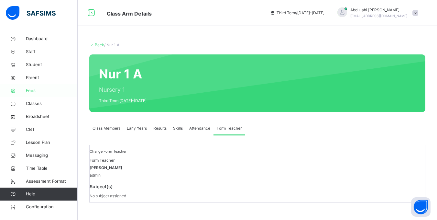
click at [33, 91] on span "Fees" at bounding box center [52, 90] width 52 height 6
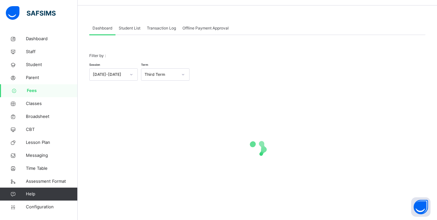
click at [175, 51] on div "Filter by : Session [DATE]-[DATE] Term Third Term" at bounding box center [257, 66] width 336 height 41
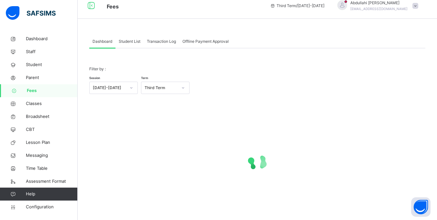
scroll to position [0, 0]
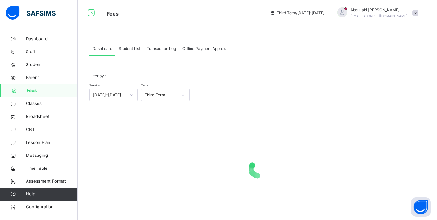
click at [208, 48] on span "Offline Payment Approval" at bounding box center [206, 49] width 46 height 6
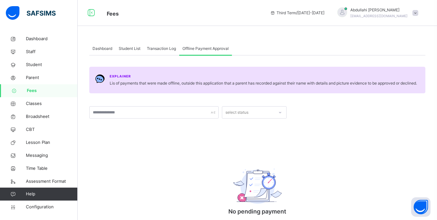
click at [110, 50] on span "Dashboard" at bounding box center [103, 49] width 20 height 6
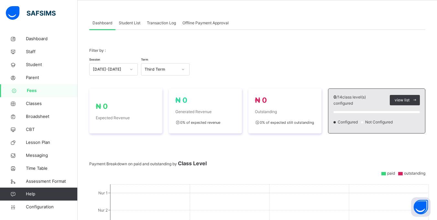
scroll to position [25, 0]
click at [180, 121] on icon at bounding box center [177, 122] width 5 height 5
click at [128, 25] on span "Student List" at bounding box center [130, 23] width 22 height 6
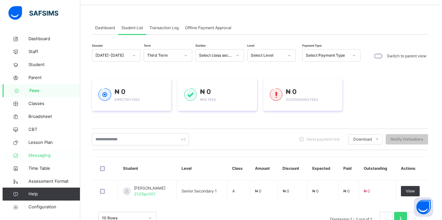
scroll to position [42, 0]
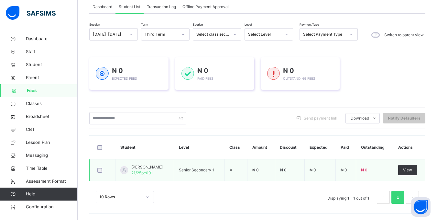
click at [287, 169] on span "₦ 0" at bounding box center [283, 169] width 6 height 5
click at [289, 164] on td "₦ 0" at bounding box center [290, 170] width 30 height 22
click at [290, 175] on td "₦ 0" at bounding box center [290, 170] width 30 height 22
click at [283, 168] on span "₦ 0" at bounding box center [283, 169] width 6 height 5
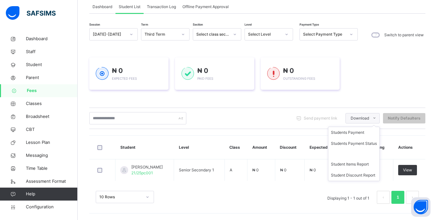
click at [367, 118] on span "Download" at bounding box center [360, 118] width 18 height 6
click at [287, 133] on div "Session [DATE]-[DATE] Term Third Term Section Select class section Level Select…" at bounding box center [257, 119] width 336 height 182
click at [225, 131] on div "Session [DATE]-[DATE] Term Third Term Section Select class section Level Select…" at bounding box center [257, 119] width 336 height 182
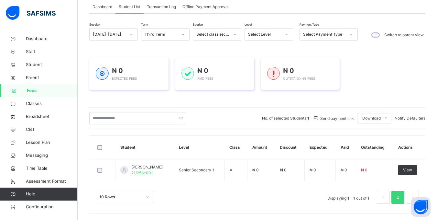
click at [322, 119] on span "Send payment link" at bounding box center [336, 118] width 35 height 5
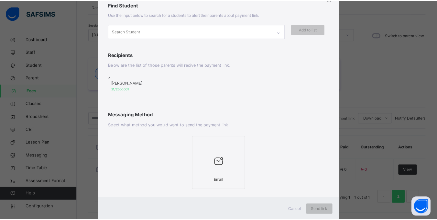
scroll to position [0, 0]
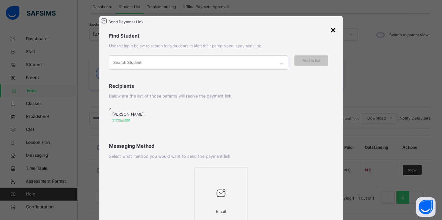
click at [331, 30] on div "×" at bounding box center [333, 30] width 6 height 14
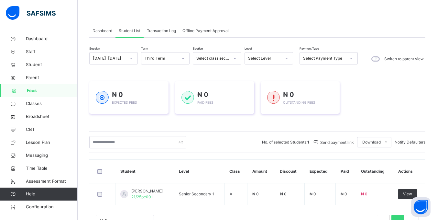
scroll to position [42, 0]
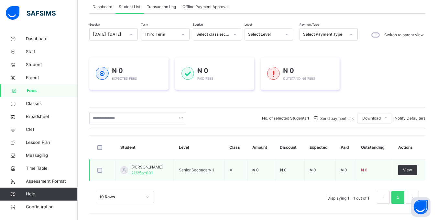
click at [95, 170] on div at bounding box center [103, 170] width 16 height 14
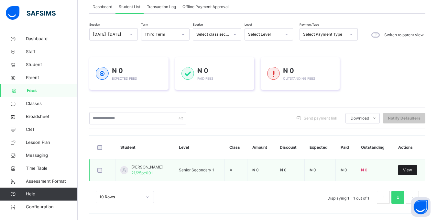
click at [408, 169] on div "View" at bounding box center [407, 170] width 19 height 10
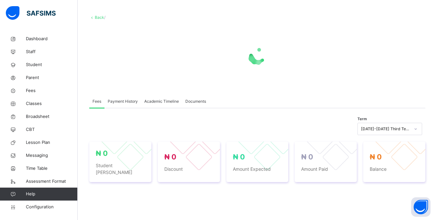
scroll to position [65, 0]
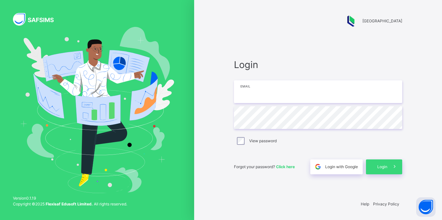
click at [272, 88] on input "email" at bounding box center [318, 91] width 168 height 23
type input "**********"
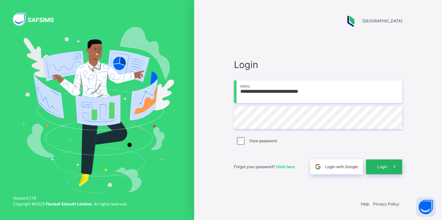
click at [385, 170] on div "Login" at bounding box center [384, 166] width 36 height 15
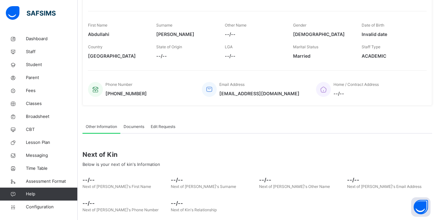
scroll to position [56, 0]
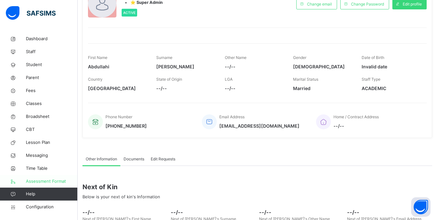
drag, startPoint x: 51, startPoint y: 171, endPoint x: 51, endPoint y: 180, distance: 9.1
click at [51, 171] on span "Time Table" at bounding box center [52, 168] width 52 height 6
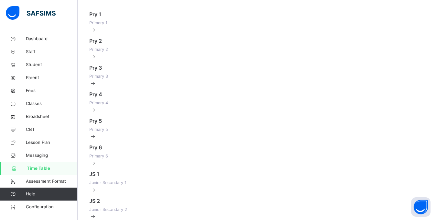
click at [41, 190] on link "Help" at bounding box center [38, 193] width 77 height 13
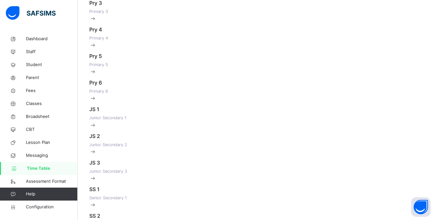
scroll to position [88, 0]
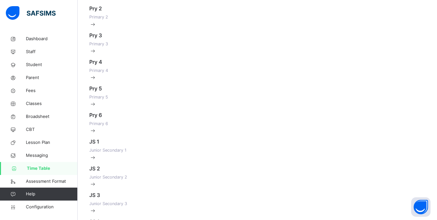
click at [273, 100] on div "Pry 5 Primary 5" at bounding box center [257, 92] width 336 height 16
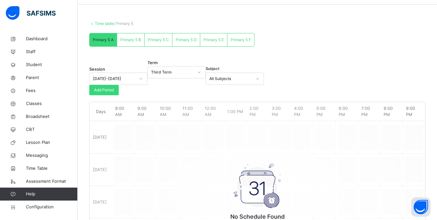
scroll to position [32, 0]
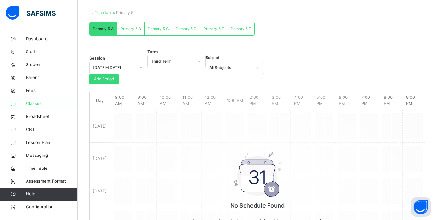
click at [39, 102] on span "Classes" at bounding box center [52, 103] width 52 height 6
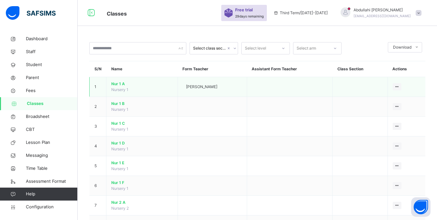
click at [285, 85] on td at bounding box center [289, 87] width 85 height 20
click at [242, 84] on div "[PERSON_NAME]" at bounding box center [212, 87] width 59 height 6
click at [400, 87] on icon at bounding box center [398, 86] width 6 height 5
click at [383, 100] on div "View Class" at bounding box center [380, 99] width 37 height 6
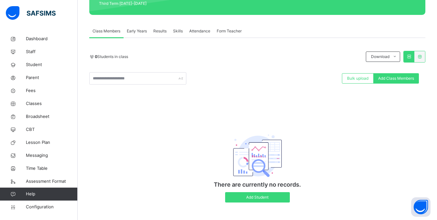
scroll to position [103, 0]
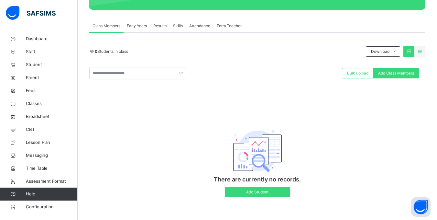
click at [190, 90] on div "0 Students in class Download Pdf Report Excel Report Bulk upload Add Class Memb…" at bounding box center [257, 125] width 336 height 158
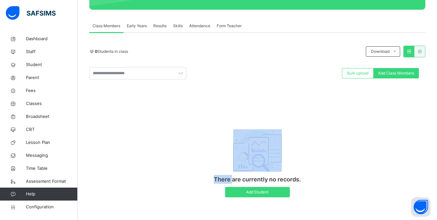
click at [190, 90] on div "0 Students in class Download Pdf Report Excel Report Bulk upload Add Class Memb…" at bounding box center [257, 125] width 336 height 158
click at [193, 91] on div "0 Students in class Download Pdf Report Excel Report Bulk upload Add Class Memb…" at bounding box center [257, 125] width 336 height 158
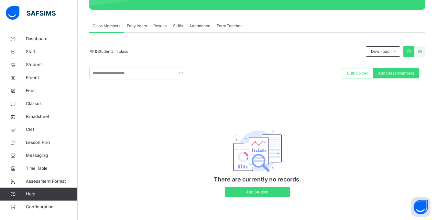
click at [221, 21] on div "Form Teacher" at bounding box center [229, 25] width 31 height 13
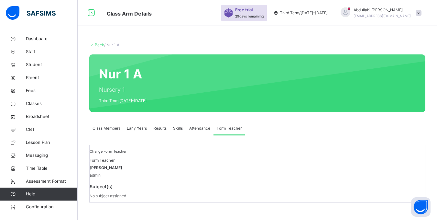
scroll to position [29, 0]
click at [127, 149] on span "Change Form Teacher" at bounding box center [108, 151] width 37 height 5
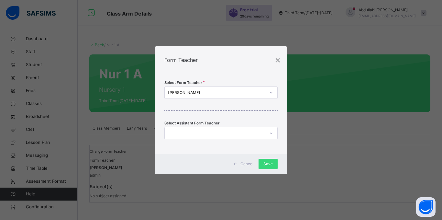
click at [263, 91] on div "[PERSON_NAME]" at bounding box center [217, 93] width 98 height 6
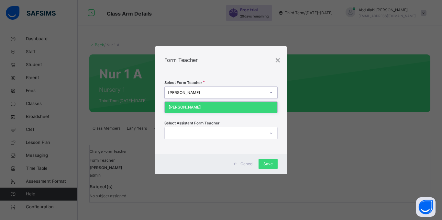
click at [236, 94] on div "[PERSON_NAME]" at bounding box center [217, 93] width 98 height 6
click at [265, 66] on div "Form Teacher" at bounding box center [221, 59] width 133 height 27
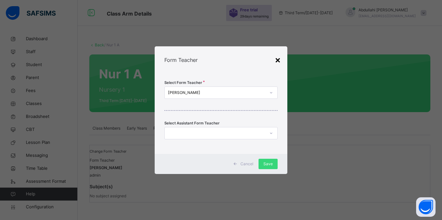
click at [278, 60] on div "×" at bounding box center [278, 60] width 6 height 14
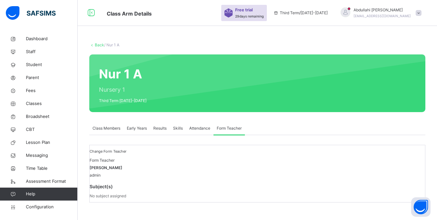
click at [281, 145] on div "Change Form Teacher Form Teacher [PERSON_NAME] admin Subject(s) No subject assi…" at bounding box center [257, 174] width 336 height 58
click at [127, 149] on span "Change Form Teacher" at bounding box center [108, 151] width 37 height 5
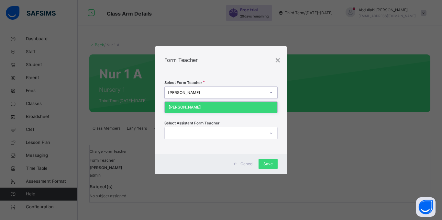
click at [247, 96] on div "[PERSON_NAME]" at bounding box center [215, 92] width 100 height 10
click at [267, 94] on div at bounding box center [271, 92] width 11 height 10
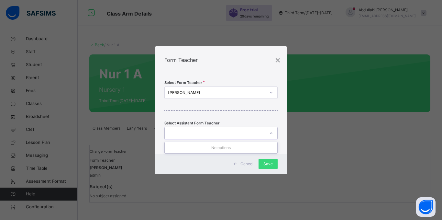
click at [219, 132] on div at bounding box center [215, 133] width 100 height 10
click at [222, 90] on div "[PERSON_NAME]" at bounding box center [217, 93] width 98 height 6
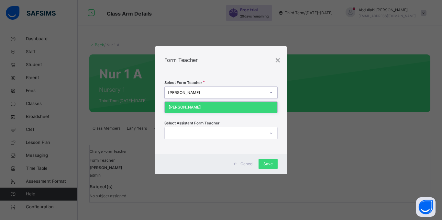
click at [212, 118] on div "Select Form Teacher option [PERSON_NAME] focused, 1 of 1. 1 result available. U…" at bounding box center [221, 113] width 133 height 80
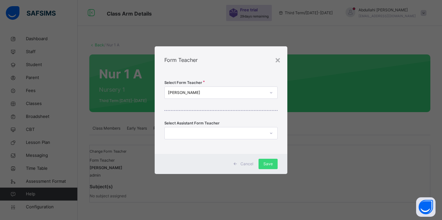
click at [245, 161] on span "Cancel" at bounding box center [246, 164] width 13 height 6
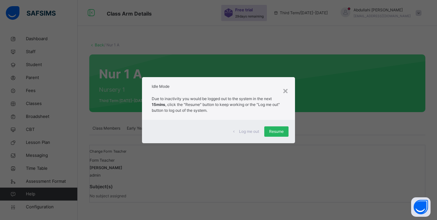
click at [288, 132] on div "Resume" at bounding box center [276, 131] width 24 height 10
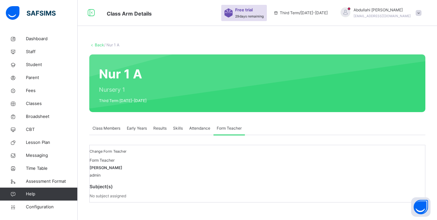
click at [127, 149] on span "Change Form Teacher" at bounding box center [108, 151] width 37 height 5
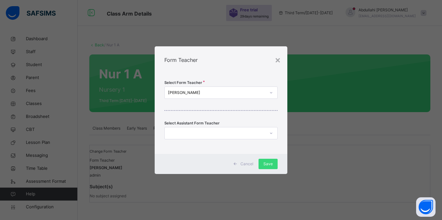
click at [232, 90] on div "[PERSON_NAME]" at bounding box center [217, 93] width 98 height 6
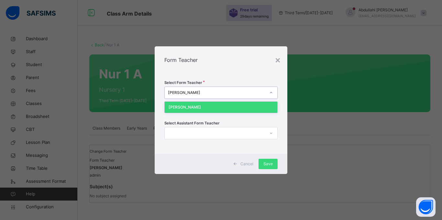
click at [232, 90] on div "[PERSON_NAME]" at bounding box center [217, 93] width 98 height 6
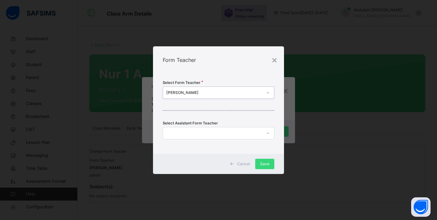
click at [237, 164] on span at bounding box center [232, 164] width 10 height 10
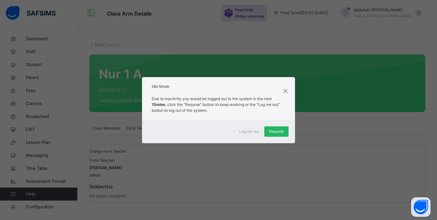
click at [269, 131] on div "Resume" at bounding box center [276, 131] width 24 height 10
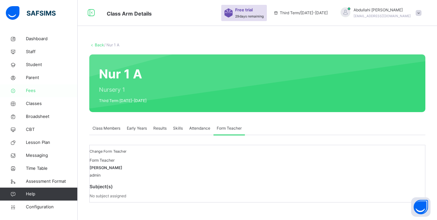
click at [29, 89] on span "Fees" at bounding box center [52, 90] width 52 height 6
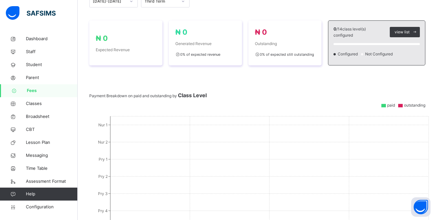
scroll to position [61, 0]
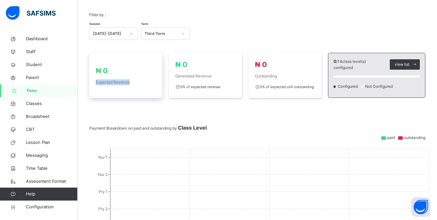
drag, startPoint x: 131, startPoint y: 82, endPoint x: 92, endPoint y: 85, distance: 39.3
click at [92, 85] on div "₦ 0 Expected Revenue" at bounding box center [125, 75] width 73 height 45
copy span "Expected Revenue"
drag, startPoint x: 110, startPoint y: 71, endPoint x: 92, endPoint y: 74, distance: 17.8
click at [92, 74] on div "₦ 0 Expected Revenue" at bounding box center [125, 75] width 73 height 45
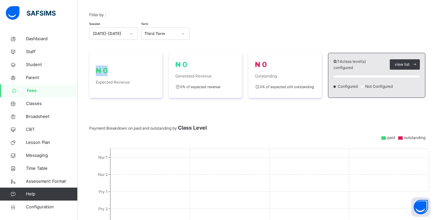
copy span "₦ 0"
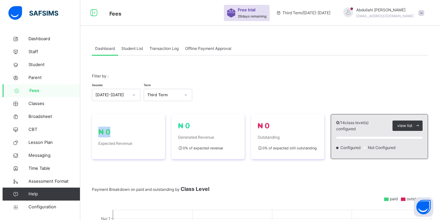
scroll to position [65, 0]
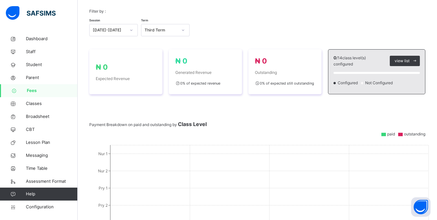
click at [340, 41] on div "Filter by : Session [DATE]-[DATE] Term Third Term" at bounding box center [257, 22] width 336 height 41
click at [410, 61] on span "view list" at bounding box center [402, 61] width 15 height 6
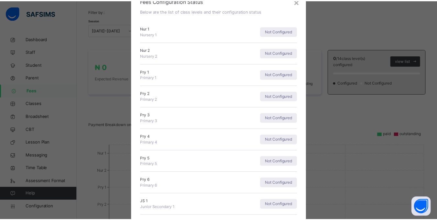
scroll to position [0, 0]
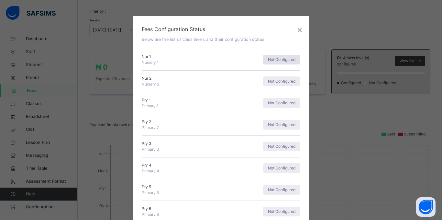
click at [269, 57] on span "Not Configured" at bounding box center [282, 60] width 28 height 6
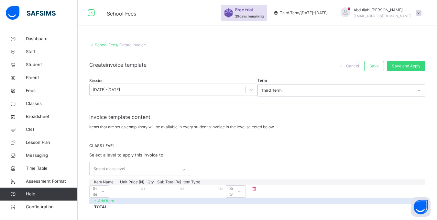
click at [107, 45] on link "School Fees" at bounding box center [106, 44] width 22 height 5
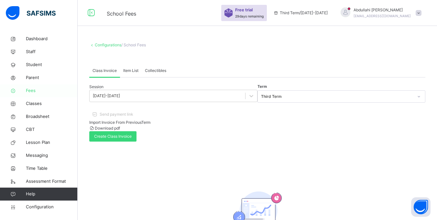
click at [26, 94] on link "Fees" at bounding box center [39, 90] width 78 height 13
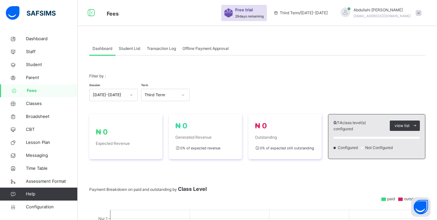
click at [125, 47] on span "Student List" at bounding box center [130, 49] width 22 height 6
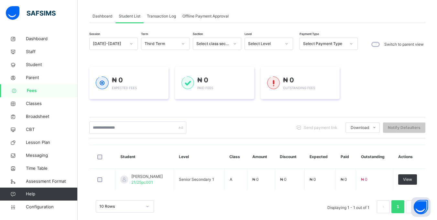
scroll to position [42, 0]
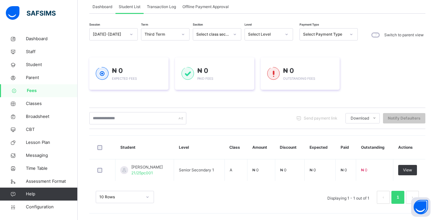
click at [239, 111] on div "Send payment link Download Students Payment Students Payment Status Student Ite…" at bounding box center [257, 117] width 336 height 21
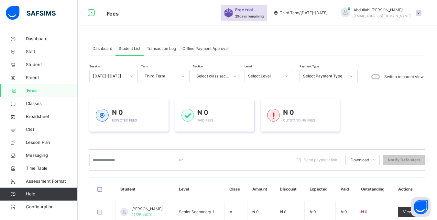
click at [285, 73] on div at bounding box center [286, 76] width 11 height 10
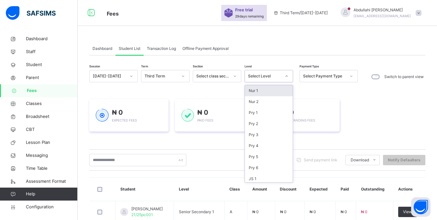
click at [258, 92] on div "Nur 1" at bounding box center [269, 90] width 48 height 11
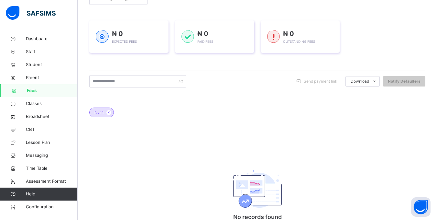
scroll to position [2, 0]
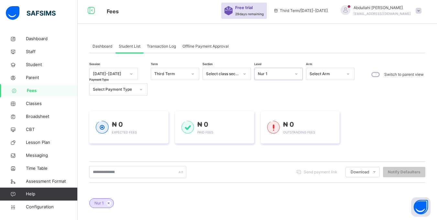
click at [275, 74] on div "Nur 1" at bounding box center [274, 74] width 33 height 6
click at [232, 85] on div "Session [DATE]-[DATE] Term Third Term Section Select class section Level Nur 1 …" at bounding box center [223, 82] width 269 height 28
click at [269, 74] on div "Nur 1" at bounding box center [274, 74] width 33 height 6
click at [224, 91] on div "Session [DATE]-[DATE] Term Third Term Section Select class section Level Nur 1 …" at bounding box center [223, 82] width 269 height 28
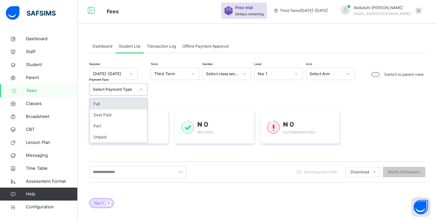
click at [140, 89] on icon at bounding box center [141, 89] width 4 height 6
click at [190, 85] on div "Session [DATE]-[DATE] Term Third Term Section Select class section Level Nur 1 …" at bounding box center [223, 82] width 269 height 28
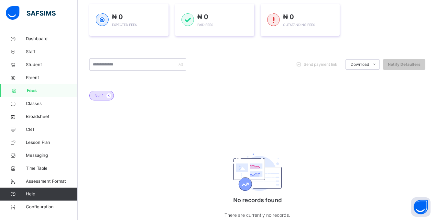
scroll to position [99, 0]
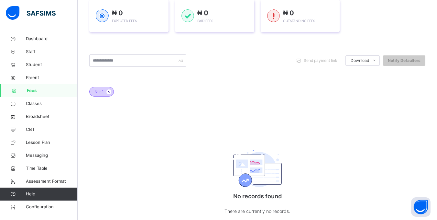
click at [108, 93] on icon at bounding box center [109, 92] width 6 height 4
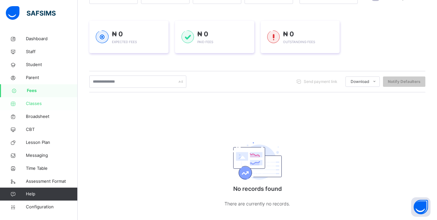
scroll to position [89, 0]
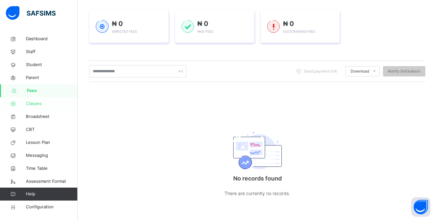
click at [33, 102] on span "Classes" at bounding box center [52, 103] width 52 height 6
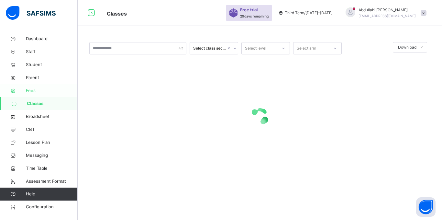
click at [32, 90] on span "Fees" at bounding box center [52, 90] width 52 height 6
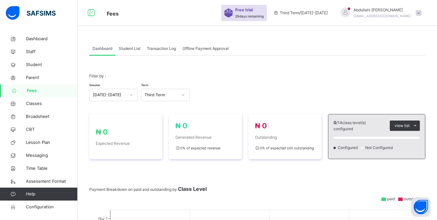
click at [129, 50] on span "Student List" at bounding box center [130, 49] width 22 height 6
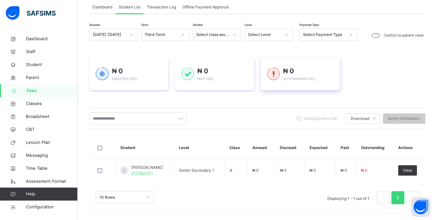
scroll to position [42, 0]
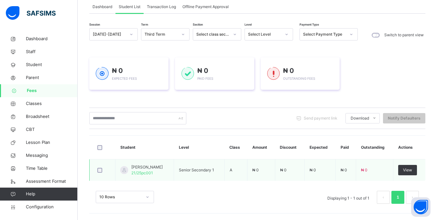
click at [144, 172] on span "21/25pc001" at bounding box center [142, 172] width 22 height 5
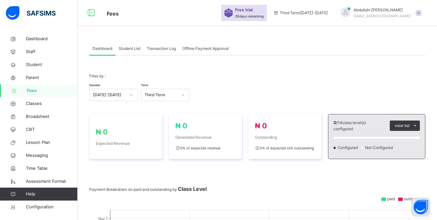
click at [122, 51] on span "Student List" at bounding box center [130, 49] width 22 height 6
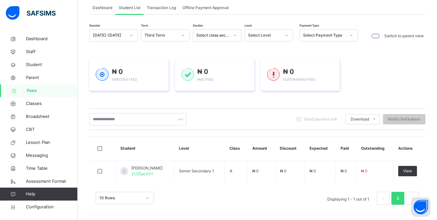
scroll to position [42, 0]
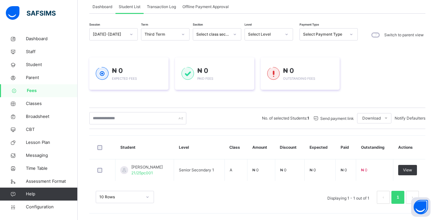
click at [100, 151] on div at bounding box center [103, 147] width 16 height 14
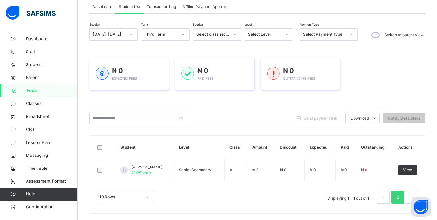
click at [319, 119] on span "Send payment link" at bounding box center [321, 118] width 34 height 6
click at [132, 116] on input "text" at bounding box center [137, 118] width 97 height 12
click at [85, 127] on div "Dashboard Student List Transaction Log Offline Payment Approval Student List Mo…" at bounding box center [258, 105] width 360 height 229
click at [114, 113] on input "text" at bounding box center [137, 118] width 97 height 12
click at [206, 110] on div "Send payment link Download Students Payment Students Payment Status Student Ite…" at bounding box center [257, 117] width 336 height 21
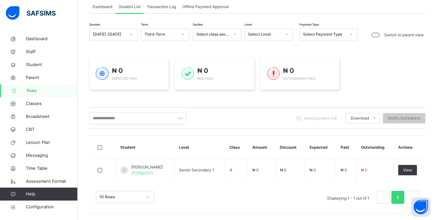
click at [124, 196] on div "10 Rows" at bounding box center [125, 197] width 58 height 12
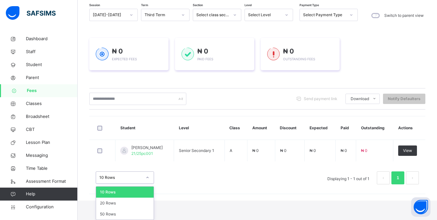
click at [124, 196] on div "10 Rows" at bounding box center [125, 191] width 58 height 11
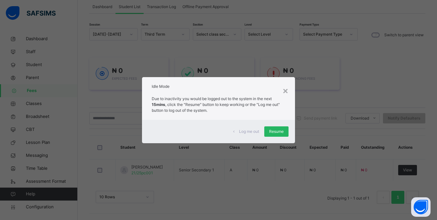
click at [279, 131] on span "Resume" at bounding box center [276, 132] width 15 height 6
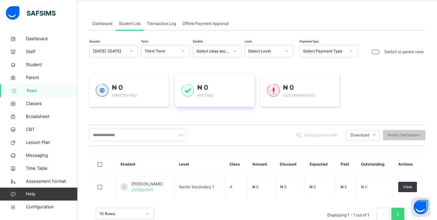
scroll to position [9, 0]
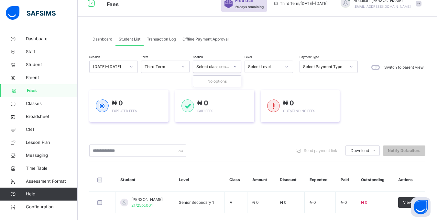
click at [220, 70] on div "Select class section" at bounding box center [211, 67] width 36 height 10
click at [227, 66] on div "Select class section" at bounding box center [212, 67] width 33 height 6
click at [238, 82] on div "₦ 0 Expected Fees ₦ 0 Paid Fees ₦ 0 Outstanding Fees" at bounding box center [257, 106] width 336 height 52
click at [266, 66] on div "Select Level" at bounding box center [264, 67] width 33 height 6
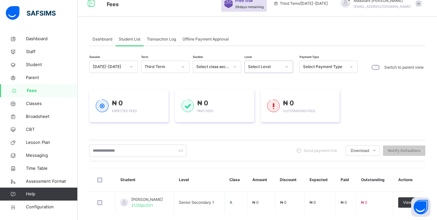
click at [340, 78] on div "Session [DATE]-[DATE] Term Third Term Section Select class section Level 0 resu…" at bounding box center [257, 152] width 336 height 182
click at [327, 57] on div "Session [DATE]-[DATE] Term Third Term Section Select class section Level Select…" at bounding box center [257, 144] width 336 height 196
click at [329, 62] on div "Select Payment Type" at bounding box center [322, 67] width 45 height 10
click at [345, 64] on div "Select Payment Type" at bounding box center [324, 67] width 43 height 6
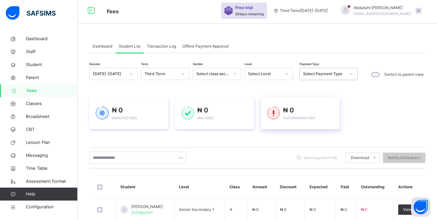
scroll to position [0, 0]
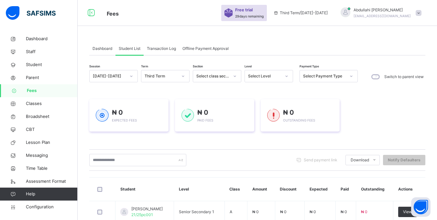
click at [107, 50] on span "Dashboard" at bounding box center [103, 49] width 20 height 6
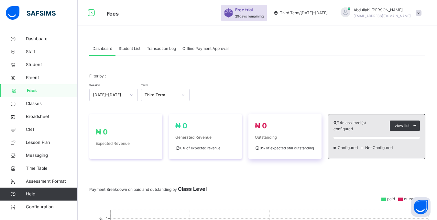
click at [310, 131] on span "₦ 0" at bounding box center [285, 125] width 60 height 11
click at [278, 151] on div "0 % of expected still outstanding" at bounding box center [285, 147] width 60 height 9
drag, startPoint x: 335, startPoint y: 119, endPoint x: 369, endPoint y: 128, distance: 34.9
click at [369, 128] on div "0 / 14 class level(s) configured view list Configured Not Configured" at bounding box center [376, 136] width 97 height 45
copy div "0 / 14 class level(s) configured"
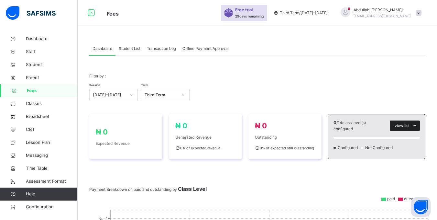
click at [405, 126] on span "view list" at bounding box center [402, 126] width 15 height 6
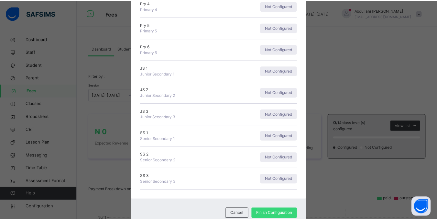
scroll to position [186, 0]
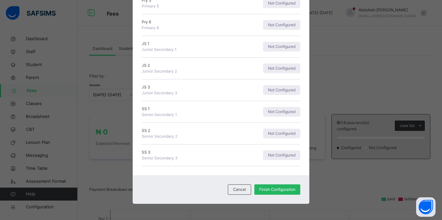
click at [267, 190] on span "Finish Configuration" at bounding box center [277, 189] width 36 height 6
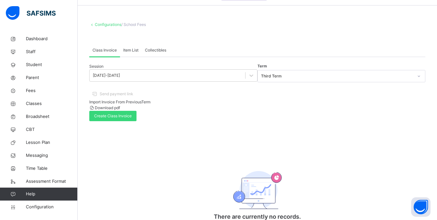
scroll to position [32, 0]
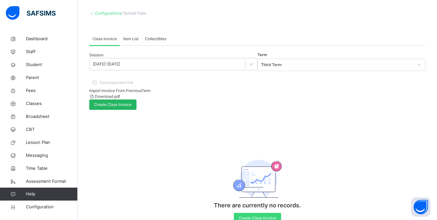
click at [137, 99] on div "Create Class Invoice" at bounding box center [112, 104] width 47 height 10
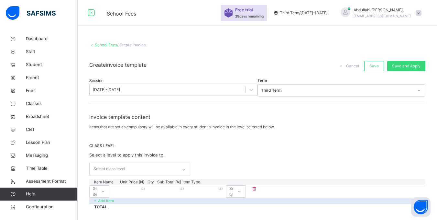
click at [107, 45] on link "School Fees" at bounding box center [106, 44] width 22 height 5
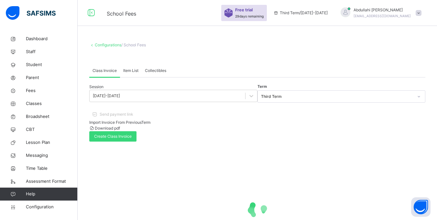
click at [107, 45] on link "Configurations" at bounding box center [108, 44] width 27 height 5
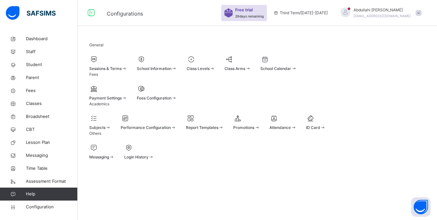
scroll to position [50, 0]
click at [38, 93] on span "Fees" at bounding box center [52, 90] width 52 height 6
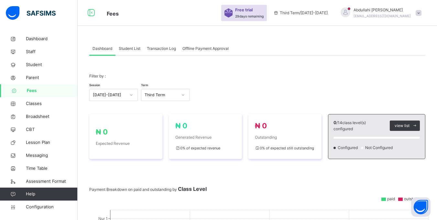
click at [164, 48] on span "Transaction Log" at bounding box center [161, 49] width 29 height 6
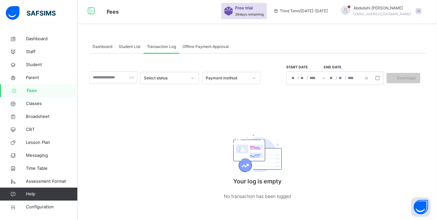
scroll to position [5, 0]
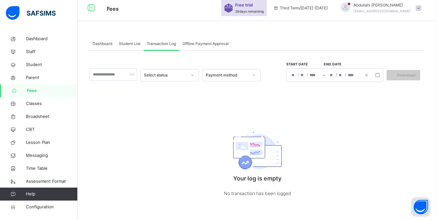
click at [251, 154] on img at bounding box center [257, 151] width 49 height 39
click at [230, 120] on div "Your log is empty No transaction has been logged" at bounding box center [257, 162] width 129 height 96
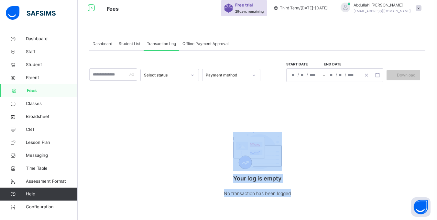
drag, startPoint x: 198, startPoint y: 105, endPoint x: 307, endPoint y: 196, distance: 142.7
click at [307, 196] on div "Select status Payment method Start date End date / / – / / Download Your log is…" at bounding box center [257, 130] width 336 height 160
click at [309, 187] on div "Your log is empty No transaction has been logged" at bounding box center [257, 162] width 129 height 96
drag, startPoint x: 319, startPoint y: 122, endPoint x: 327, endPoint y: 184, distance: 63.0
click at [328, 209] on div "Select status Payment method Start date End date / / – / / Download Your log is…" at bounding box center [257, 130] width 336 height 160
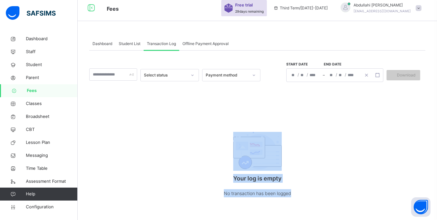
click at [322, 160] on div "Your log is empty No transaction has been logged" at bounding box center [257, 162] width 129 height 96
drag, startPoint x: 154, startPoint y: 84, endPoint x: 307, endPoint y: 191, distance: 185.7
click at [307, 191] on div "Select status Payment method Start date End date / / – / / Download Your log is…" at bounding box center [257, 130] width 336 height 160
click at [315, 166] on div "Your log is empty No transaction has been logged" at bounding box center [257, 162] width 129 height 96
drag, startPoint x: 203, startPoint y: 98, endPoint x: 315, endPoint y: 202, distance: 152.8
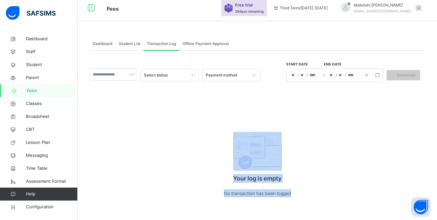
click at [315, 202] on div "Select status Payment method Start date End date / / – / / Download Your log is…" at bounding box center [257, 130] width 336 height 160
click at [322, 160] on div "Your log is empty No transaction has been logged" at bounding box center [257, 162] width 129 height 96
drag, startPoint x: 194, startPoint y: 111, endPoint x: 311, endPoint y: 199, distance: 146.8
click at [311, 199] on div "Select status Payment method Start date End date / / – / / Download Your log is…" at bounding box center [257, 130] width 336 height 160
click at [310, 177] on p "Your log is empty" at bounding box center [257, 178] width 129 height 9
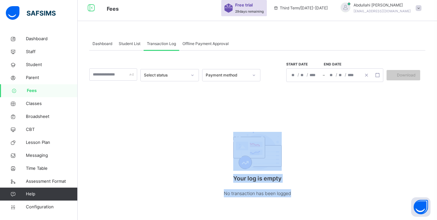
drag, startPoint x: 211, startPoint y: 114, endPoint x: 315, endPoint y: 203, distance: 137.0
click at [315, 203] on div "Select status Payment method Start date End date / / – / / Download Your log is…" at bounding box center [257, 130] width 336 height 160
click at [315, 195] on p "No transaction has been logged" at bounding box center [257, 193] width 129 height 8
drag, startPoint x: 214, startPoint y: 121, endPoint x: 306, endPoint y: 200, distance: 121.5
click at [306, 200] on div "Your log is empty No transaction has been logged" at bounding box center [257, 162] width 129 height 96
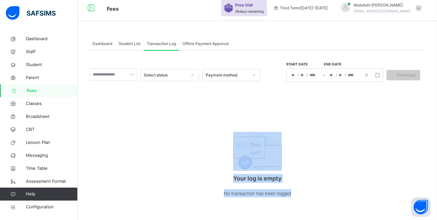
click at [305, 196] on p "No transaction has been logged" at bounding box center [257, 193] width 129 height 8
click at [184, 117] on div "Select status Payment method Start date End date / / – / / Download Your log is…" at bounding box center [257, 130] width 336 height 160
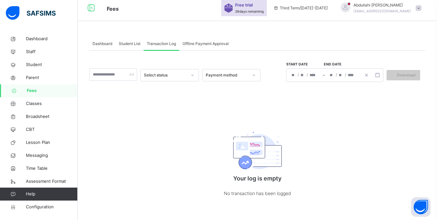
click at [170, 46] on span "Transaction Log" at bounding box center [161, 44] width 29 height 6
click at [192, 108] on div "Select status Payment method Start date End date / / – / / Download Your log is…" at bounding box center [257, 130] width 336 height 160
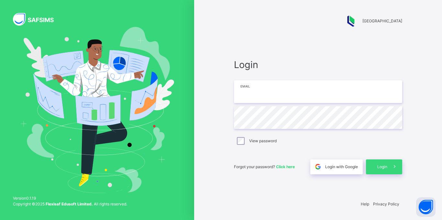
click at [255, 93] on input "email" at bounding box center [318, 91] width 168 height 23
type input "**********"
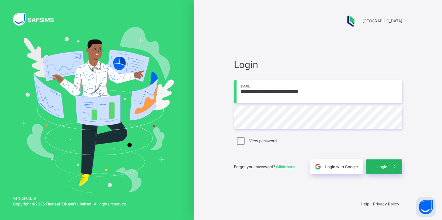
click at [387, 168] on span at bounding box center [394, 166] width 15 height 15
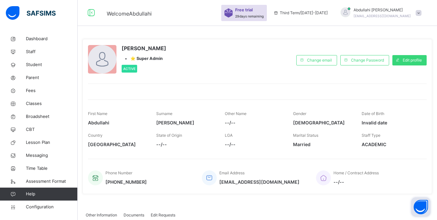
click at [418, 207] on button "Open asap" at bounding box center [420, 206] width 19 height 19
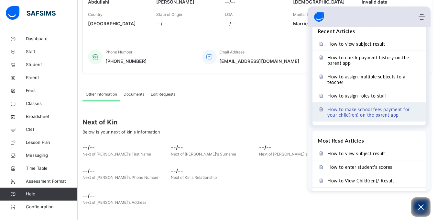
scroll to position [216, 0]
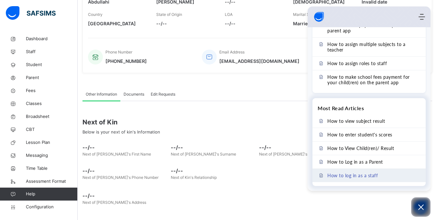
click at [364, 172] on link "How to log in as a staff" at bounding box center [369, 175] width 113 height 13
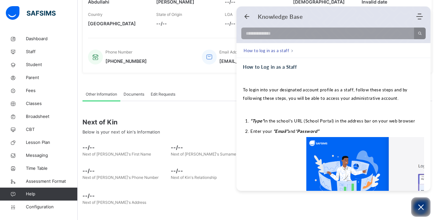
scroll to position [32, 0]
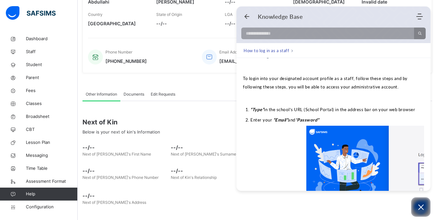
click at [384, 79] on span "To login into your designated account profile as a staff, follow these steps an…" at bounding box center [325, 83] width 165 height 14
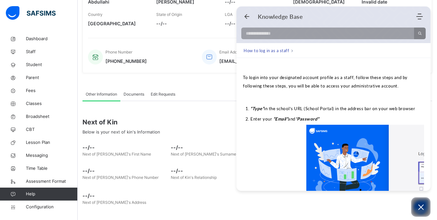
scroll to position [65, 0]
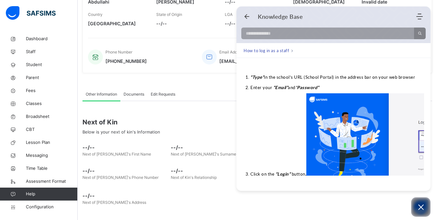
click at [292, 123] on p "Click on the “Login” button ." at bounding box center [336, 135] width 171 height 84
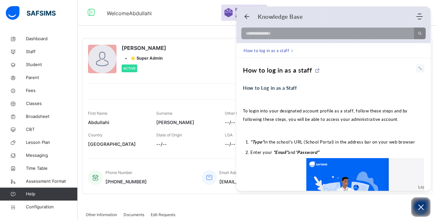
scroll to position [0, 0]
click at [419, 70] on icon at bounding box center [421, 69] width 6 height 6
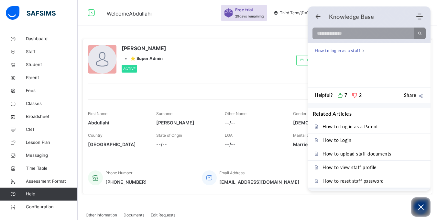
scroll to position [395, 0]
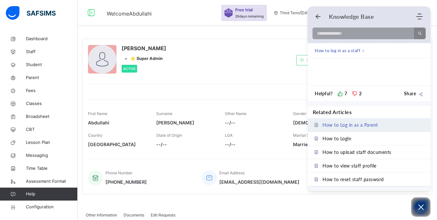
click at [356, 127] on span "How to Log in as a Parent" at bounding box center [351, 125] width 56 height 6
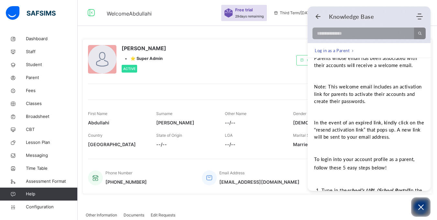
scroll to position [65, 0]
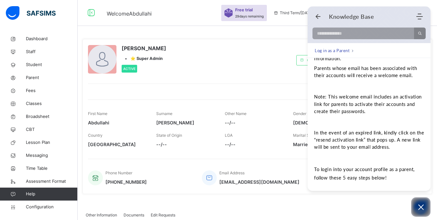
drag, startPoint x: 328, startPoint y: 95, endPoint x: 368, endPoint y: 113, distance: 43.9
click at [368, 113] on p "Note: This welcome email includes an activation link for parents to activate th…" at bounding box center [369, 104] width 110 height 22
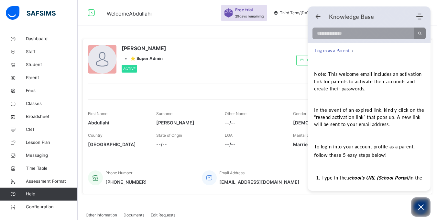
scroll to position [97, 0]
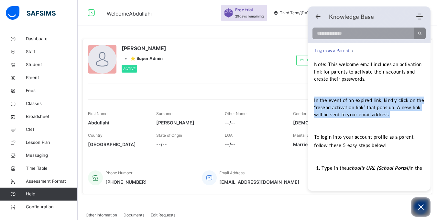
drag, startPoint x: 409, startPoint y: 116, endPoint x: 312, endPoint y: 103, distance: 98.0
click at [312, 103] on div "How to Log in as a Parent How to Log in as a Parent Parents can have their emai…" at bounding box center [369, 215] width 123 height 509
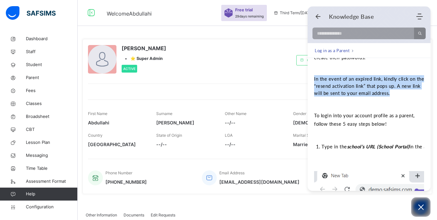
scroll to position [129, 0]
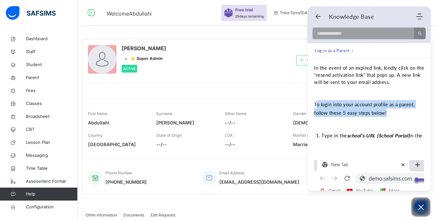
drag, startPoint x: 393, startPoint y: 112, endPoint x: 317, endPoint y: 103, distance: 76.7
click at [317, 103] on p "To login into your account profile as a parent, follow these 5 easy steps below!" at bounding box center [369, 108] width 110 height 17
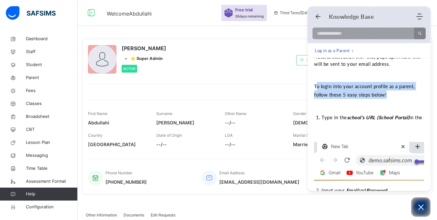
scroll to position [162, 0]
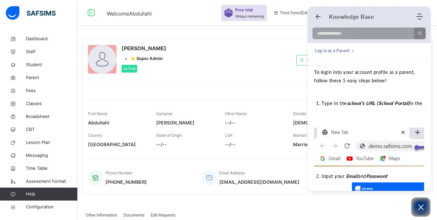
click at [363, 109] on div "How to Log in as a Parent Parents can have their email addresses activated by t…" at bounding box center [369, 160] width 110 height 477
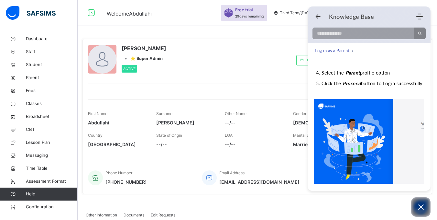
scroll to position [388, 0]
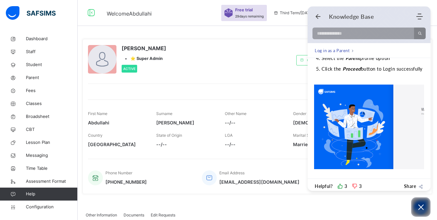
click at [361, 117] on img at bounding box center [411, 126] width 195 height 85
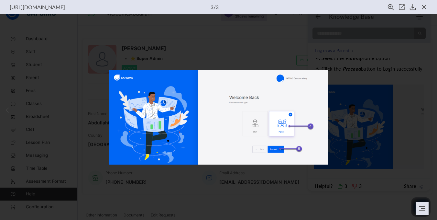
scroll to position [32, 0]
click at [348, 130] on div at bounding box center [218, 117] width 437 height 206
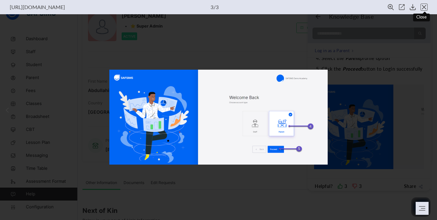
click at [424, 6] on icon "close view" at bounding box center [424, 7] width 6 height 6
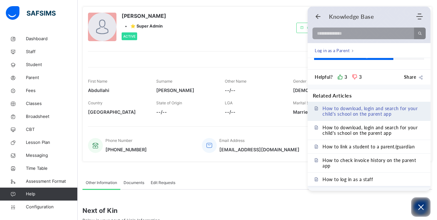
scroll to position [499, 0]
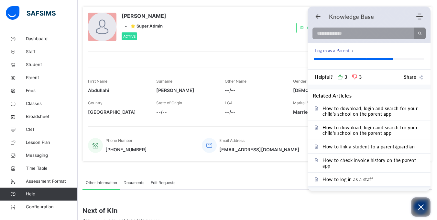
click at [422, 205] on icon "Open asap" at bounding box center [421, 207] width 8 height 8
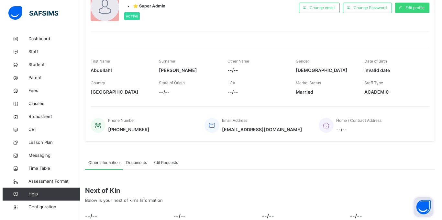
scroll to position [0, 0]
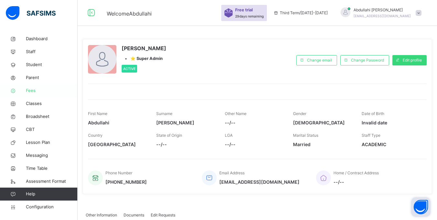
click at [34, 92] on span "Fees" at bounding box center [52, 90] width 52 height 6
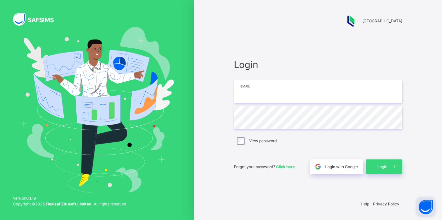
click at [243, 94] on input "email" at bounding box center [318, 91] width 168 height 23
paste input "**********"
type input "**********"
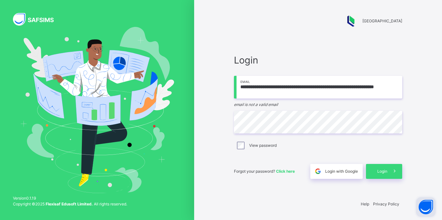
scroll to position [0, 4]
click at [271, 86] on input "**********" at bounding box center [318, 87] width 168 height 23
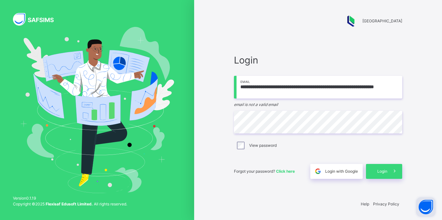
click at [271, 86] on input "**********" at bounding box center [318, 87] width 168 height 23
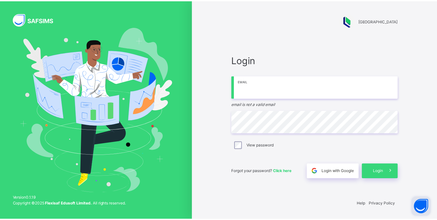
scroll to position [0, 0]
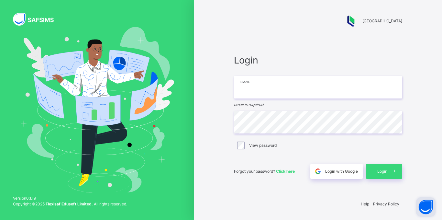
type input "**********"
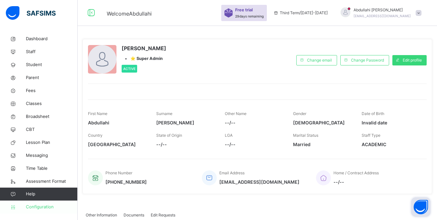
click at [38, 206] on span "Configuration" at bounding box center [51, 207] width 51 height 6
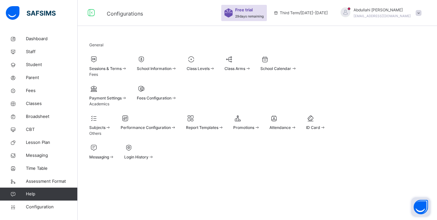
click at [109, 64] on div at bounding box center [108, 59] width 38 height 10
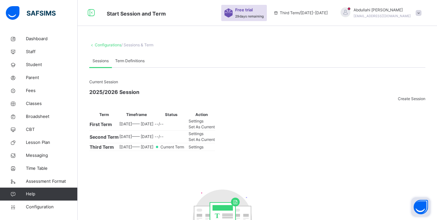
click at [137, 62] on span "Term Definitions" at bounding box center [129, 61] width 29 height 6
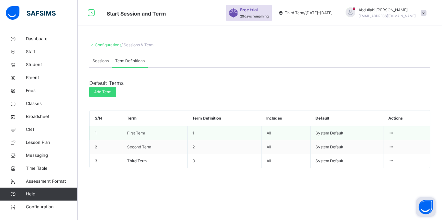
click at [197, 127] on td "1" at bounding box center [224, 133] width 74 height 14
click at [394, 130] on div at bounding box center [391, 133] width 6 height 6
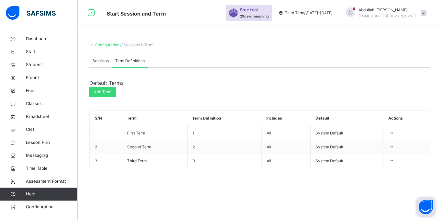
click at [224, 83] on div "Default Terms" at bounding box center [259, 83] width 341 height 8
click at [95, 56] on div "Sessions" at bounding box center [100, 60] width 23 height 13
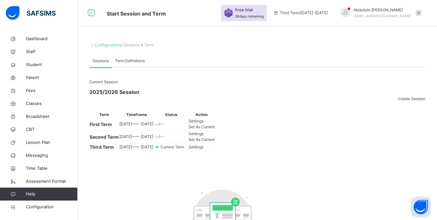
click at [112, 46] on link "Configurations" at bounding box center [108, 44] width 27 height 5
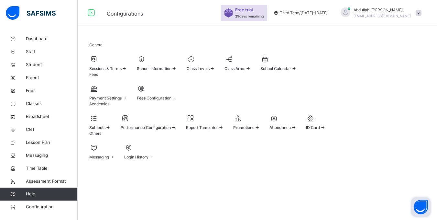
click at [255, 87] on div "General Sessions & Terms School Information Class Levels Class Arms School Cale…" at bounding box center [258, 100] width 360 height 137
click at [215, 69] on div "Class Levels" at bounding box center [201, 69] width 28 height 6
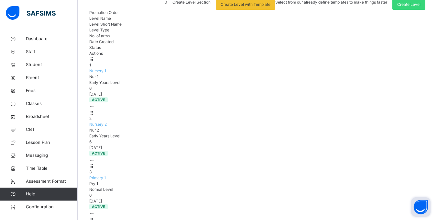
scroll to position [32, 0]
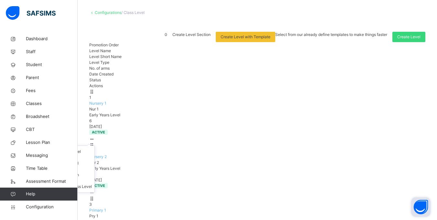
click at [95, 136] on div at bounding box center [92, 139] width 6 height 6
click at [92, 172] on div "Move to section" at bounding box center [71, 175] width 42 height 6
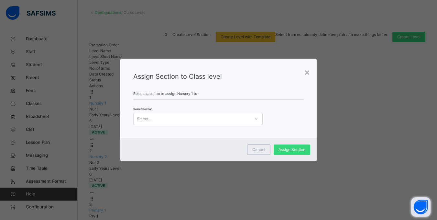
click at [195, 118] on div "Select..." at bounding box center [192, 119] width 117 height 10
click at [196, 118] on div "Select..." at bounding box center [192, 119] width 117 height 10
click at [256, 150] on span "Cancel" at bounding box center [258, 150] width 13 height 6
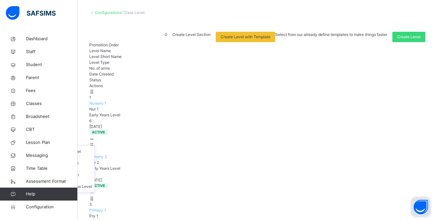
click at [95, 145] on ul "View Class Level Edit Class Level Move to section Deactivate Class Level" at bounding box center [66, 168] width 58 height 47
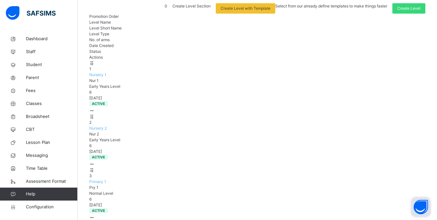
scroll to position [0, 0]
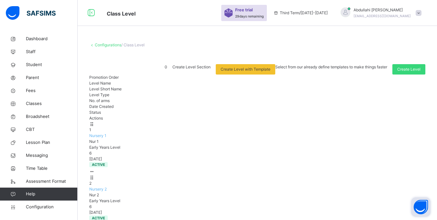
click at [110, 47] on link "Configurations" at bounding box center [108, 44] width 27 height 5
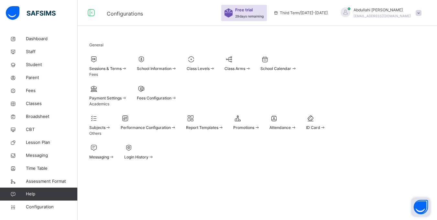
click at [251, 63] on div at bounding box center [238, 59] width 26 height 10
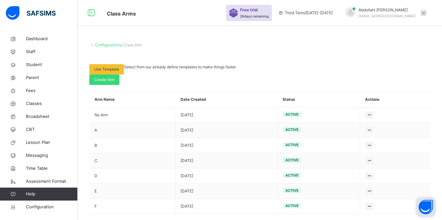
click at [112, 47] on link "Configurations" at bounding box center [108, 44] width 27 height 5
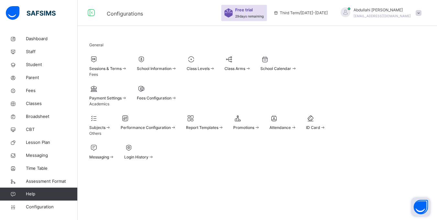
click at [291, 70] on span "School Calendar" at bounding box center [276, 68] width 31 height 5
click at [260, 101] on div "Payment Settings Fees Configuration" at bounding box center [257, 92] width 336 height 17
